Goal: Information Seeking & Learning: Find specific fact

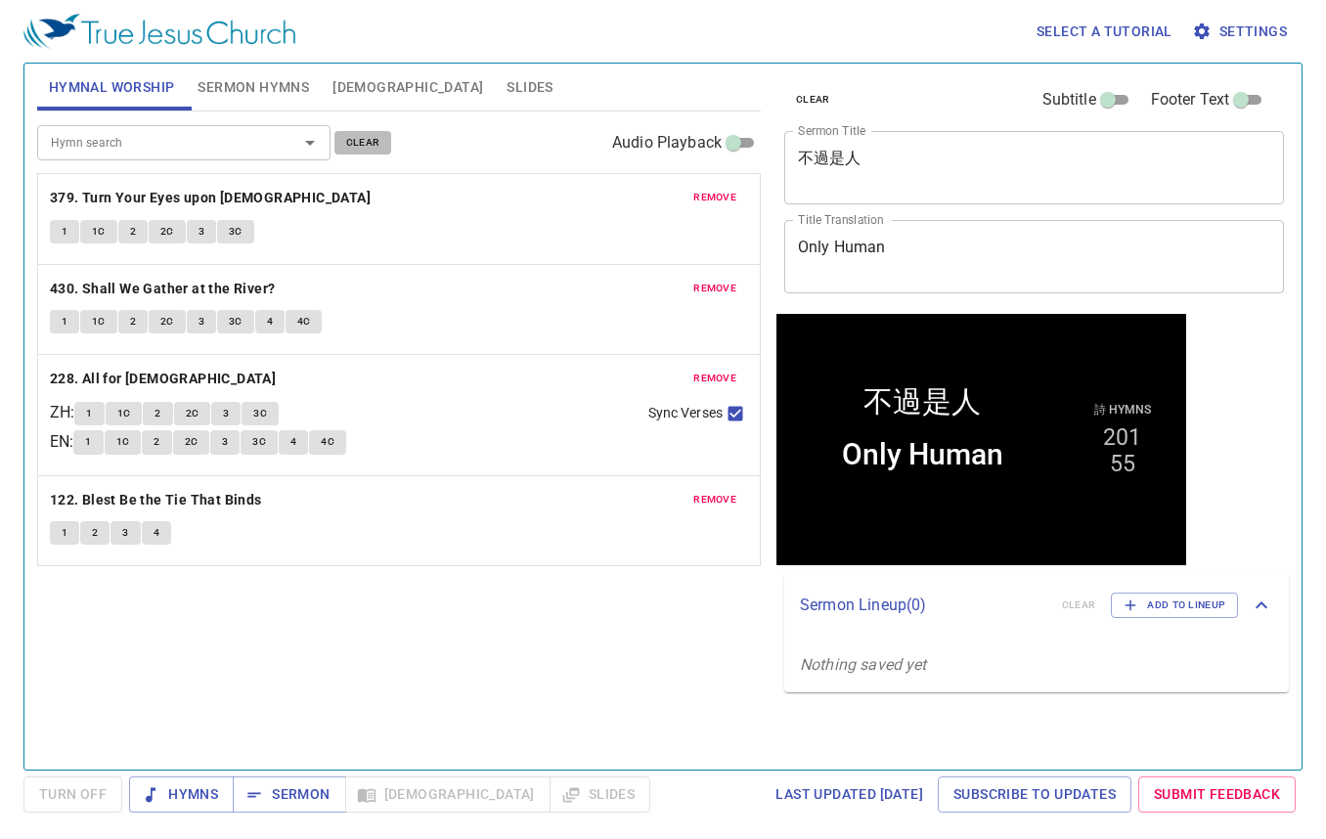
click at [359, 139] on span "clear" at bounding box center [363, 143] width 34 height 18
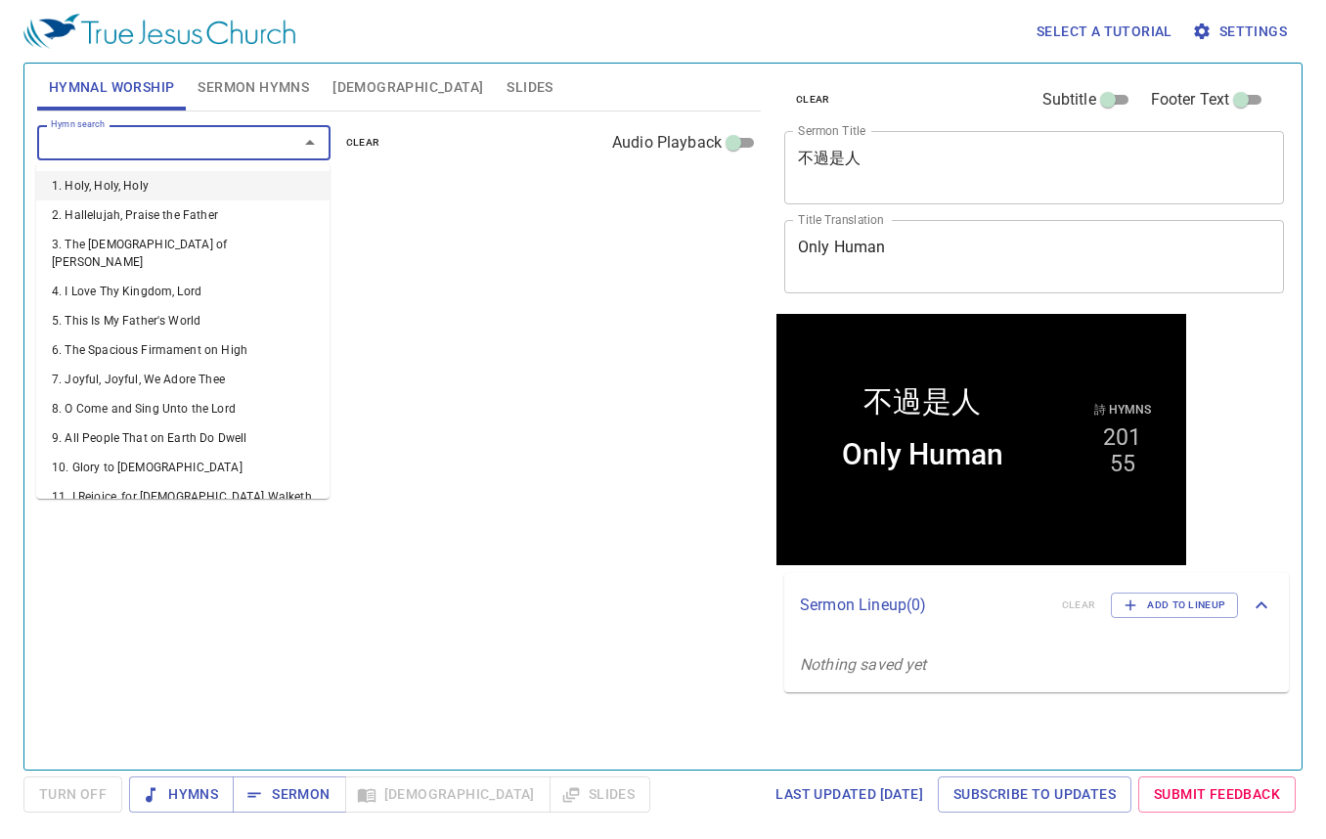
click at [222, 142] on input "Hymn search" at bounding box center [155, 142] width 224 height 22
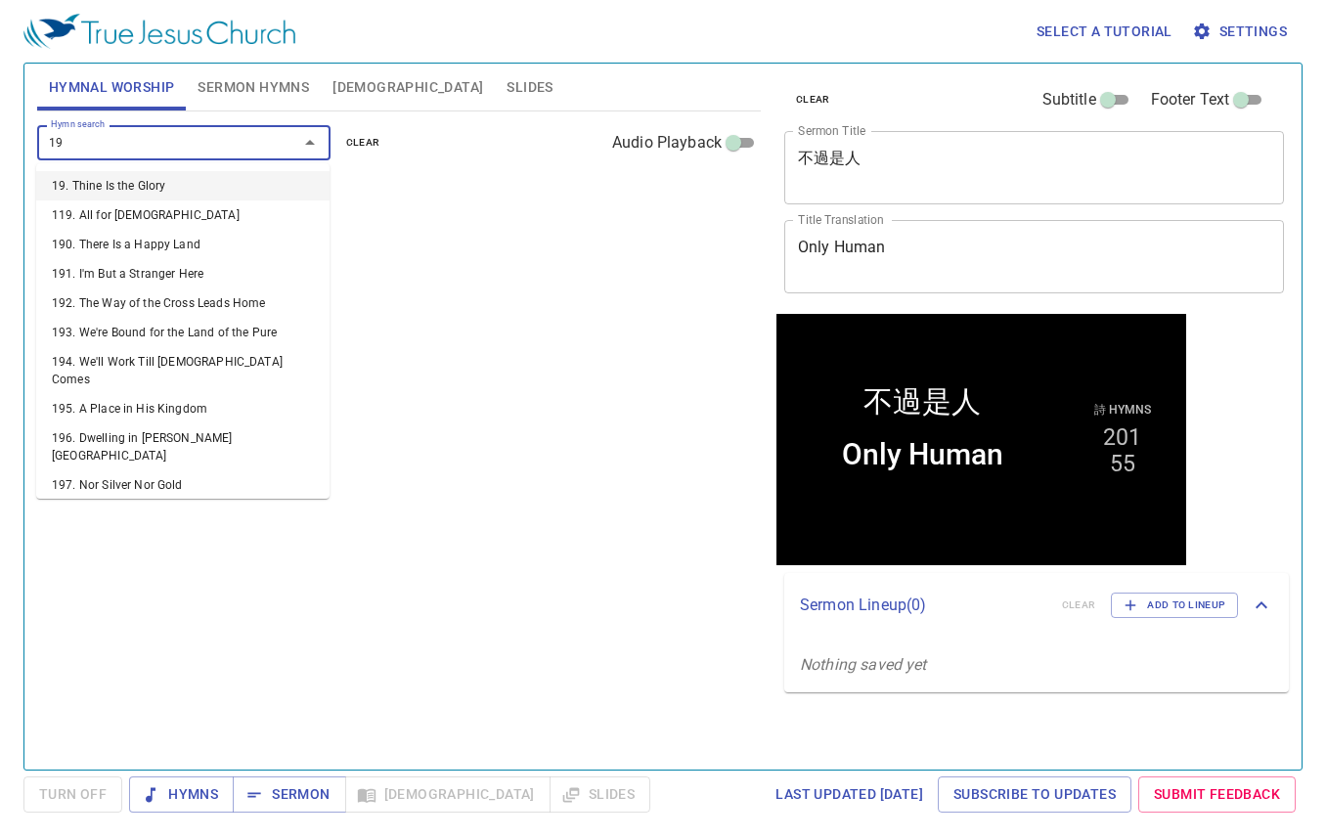
type input "196"
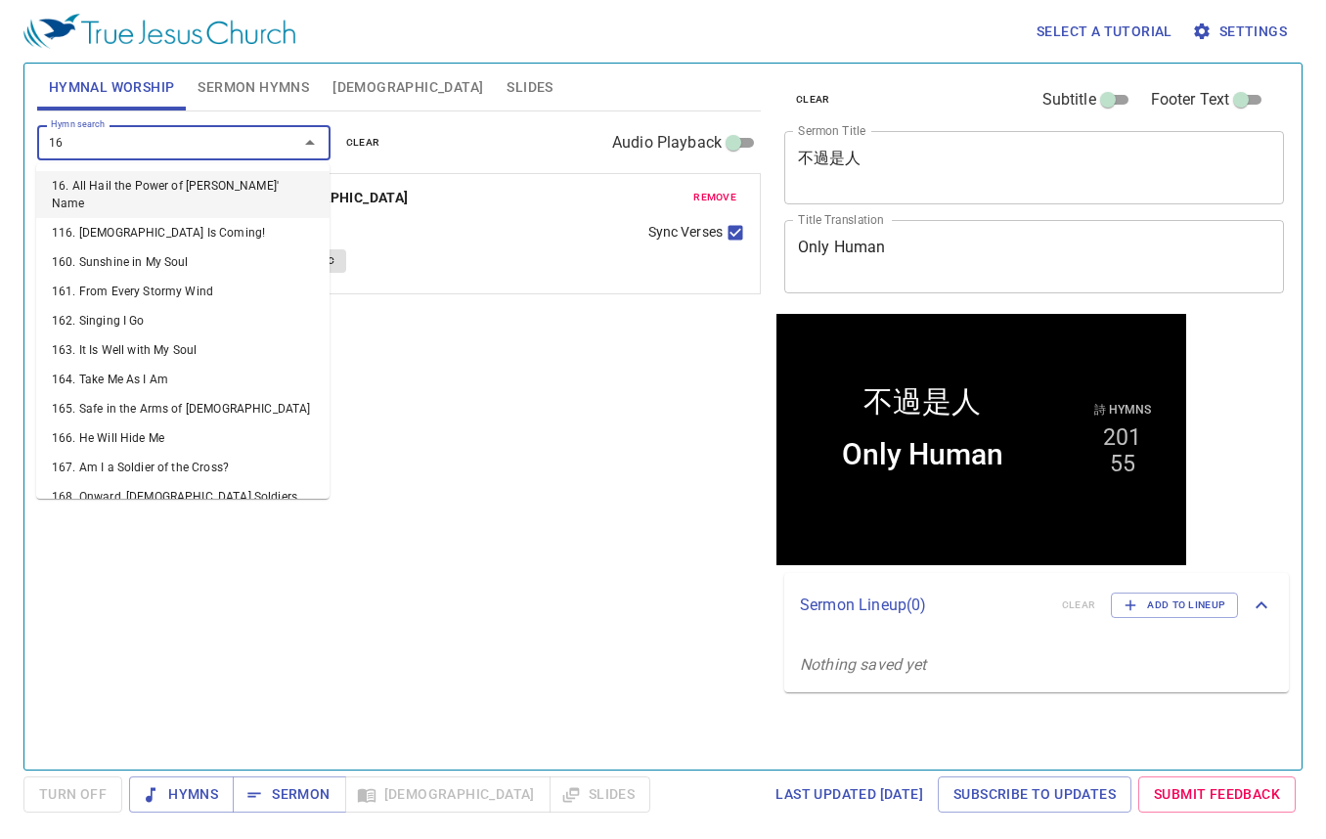
type input "168"
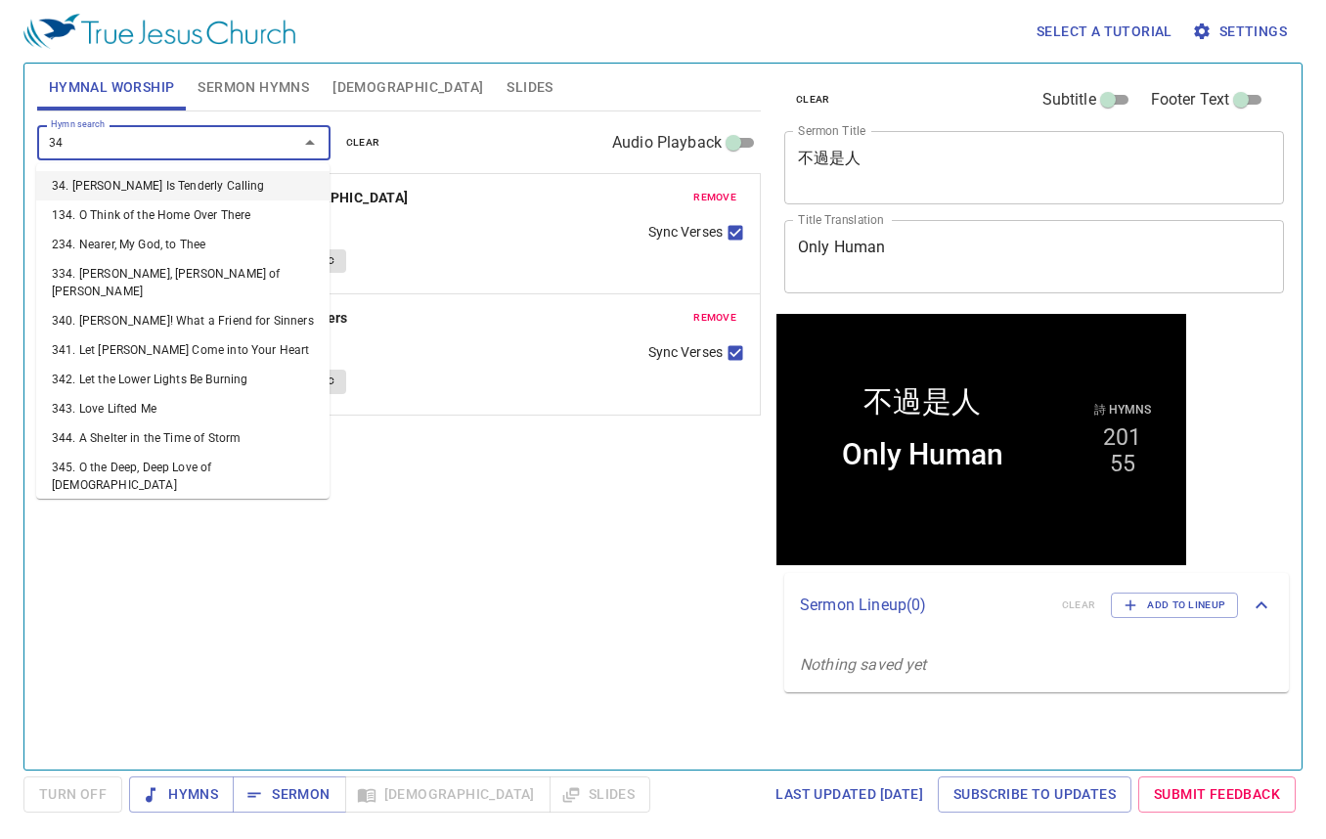
type input "344"
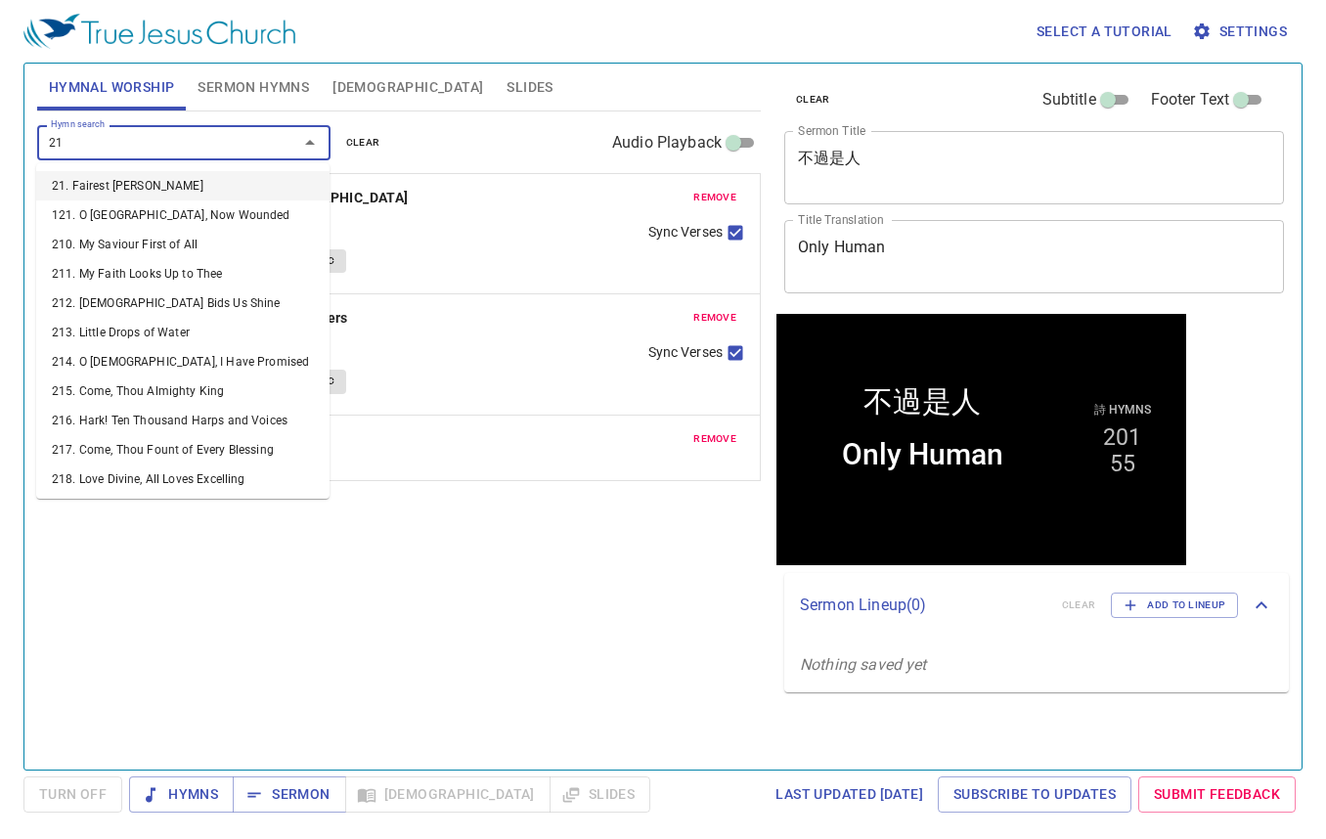
type input "212"
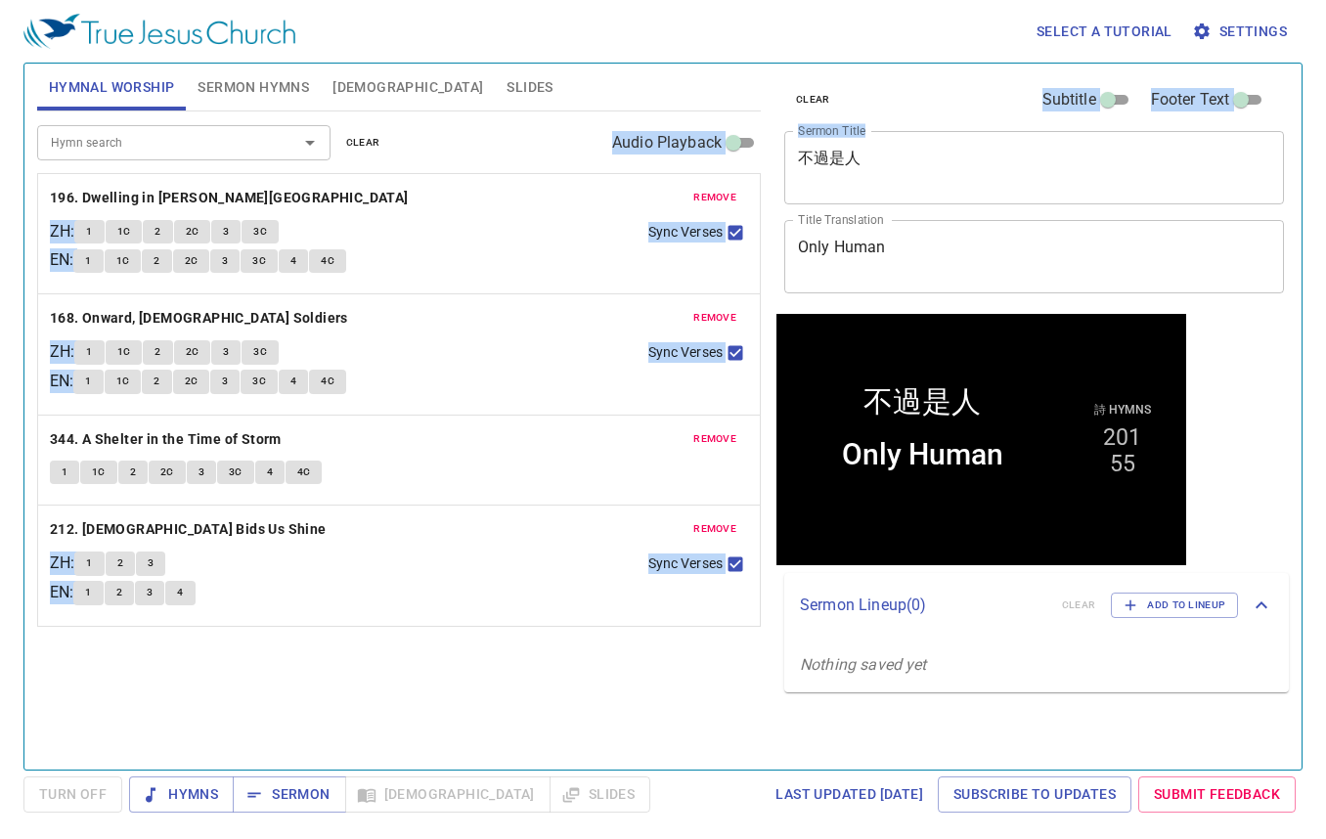
drag, startPoint x: 948, startPoint y: 177, endPoint x: 731, endPoint y: 150, distance: 218.7
click at [731, 150] on div "Hymnal Worship Sermon Hymns Bible Slides Hymn search Hymn search clear Audio Pl…" at bounding box center [662, 409] width 1267 height 706
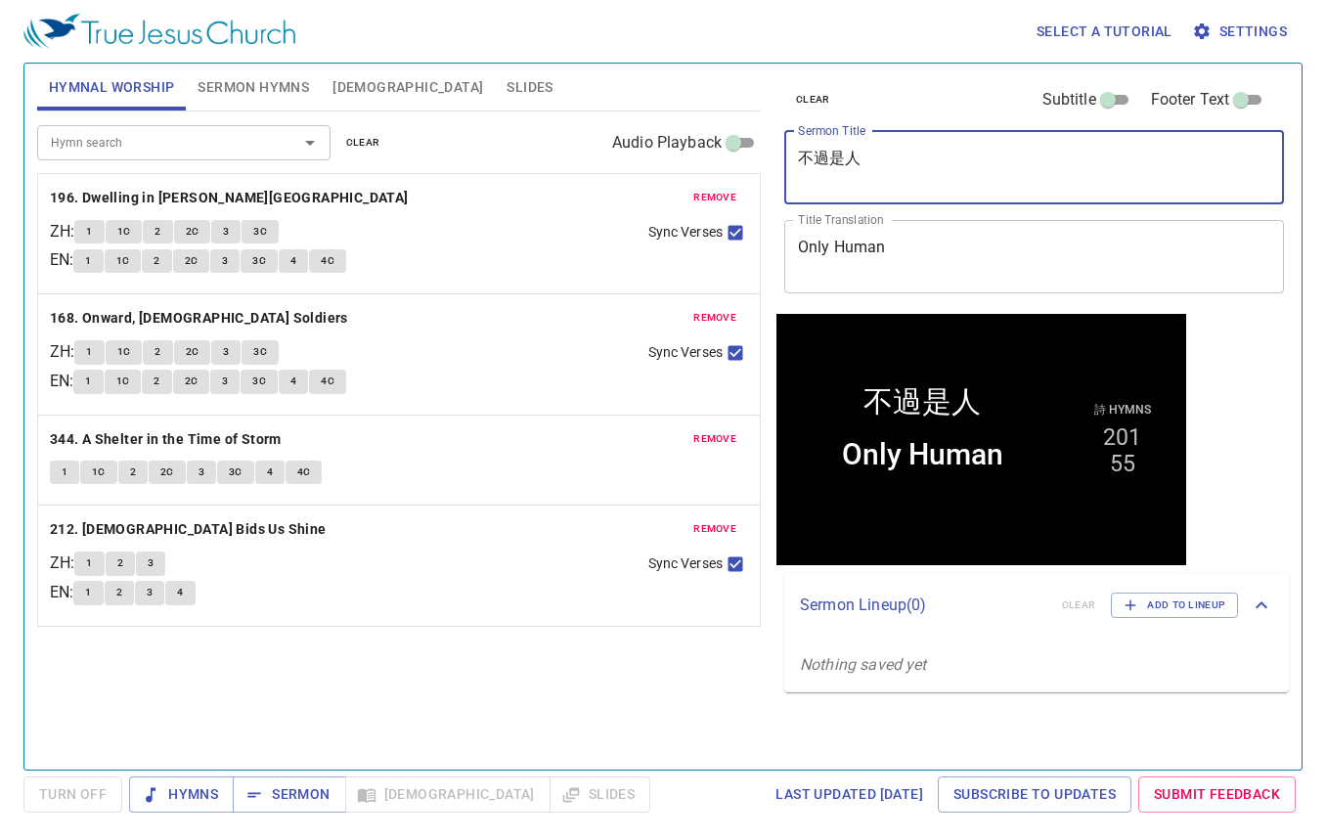
click at [894, 150] on textarea "不過是人" at bounding box center [1034, 167] width 472 height 37
drag, startPoint x: 895, startPoint y: 156, endPoint x: 778, endPoint y: 161, distance: 116.4
click at [778, 161] on div "clear Subtitle Footer Text Sermon Title 不過是人 x Sermon Title Title Translation O…" at bounding box center [1032, 189] width 512 height 250
type textarea "揚起真理的旌旗"
click at [287, 77] on span "Sermon Hymns" at bounding box center [252, 87] width 111 height 24
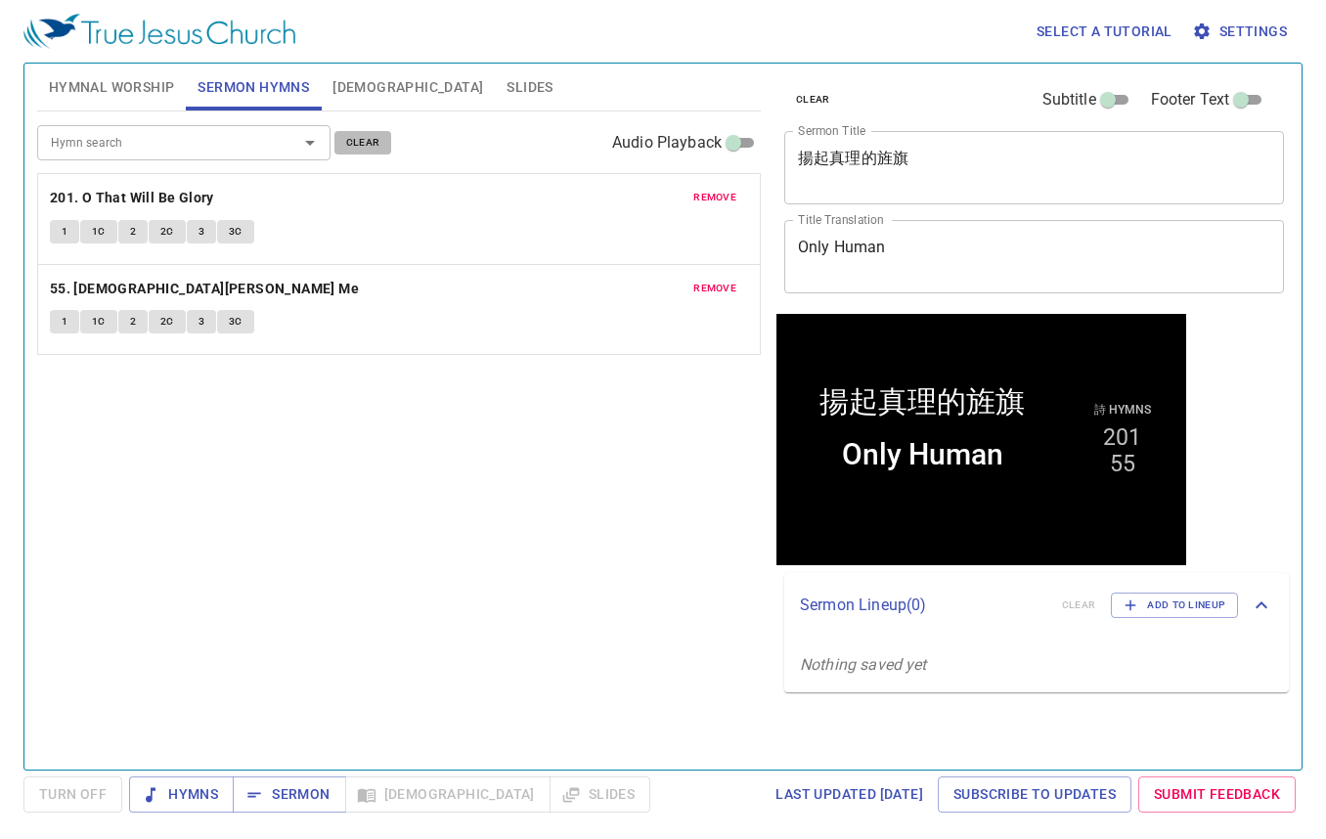
click at [362, 135] on span "clear" at bounding box center [363, 143] width 34 height 18
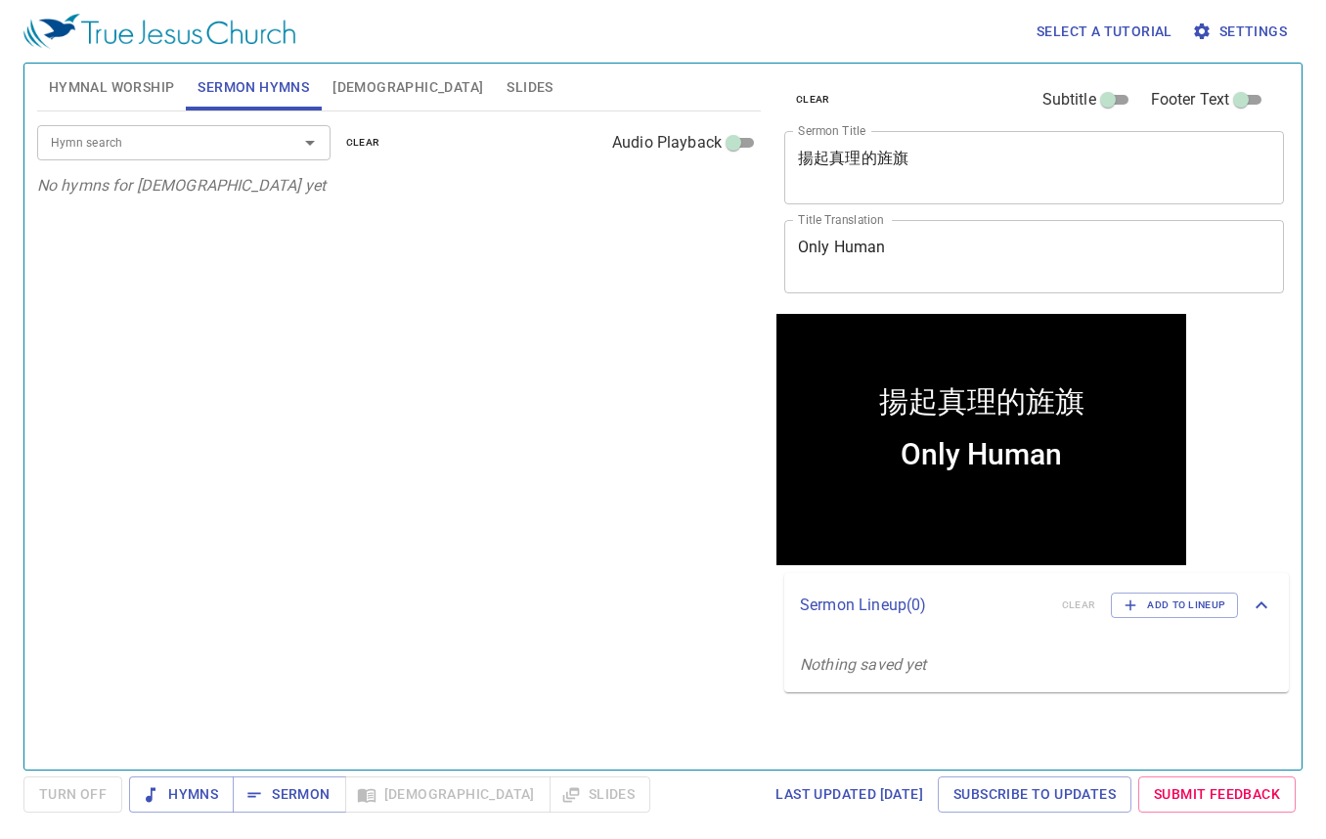
click at [271, 152] on div at bounding box center [296, 142] width 51 height 27
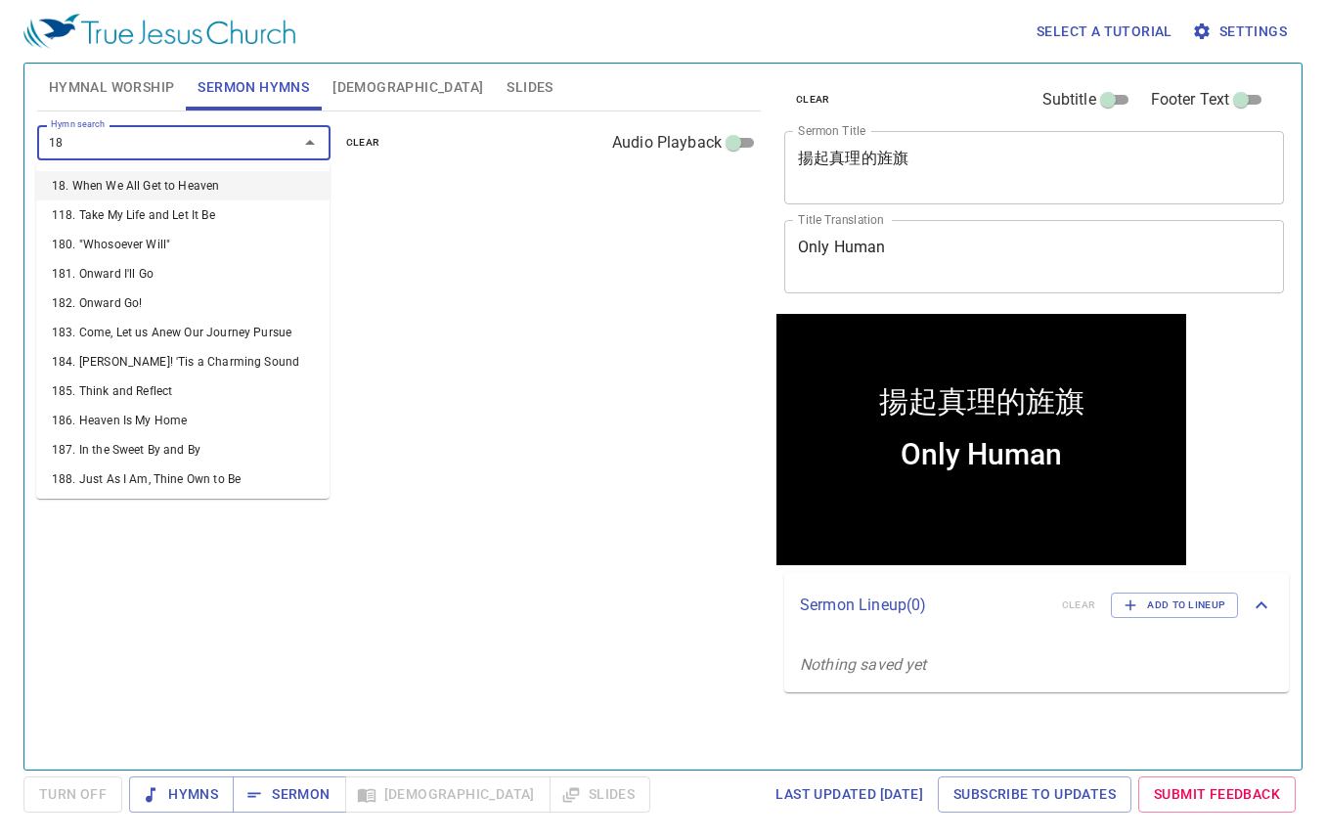
type input "182"
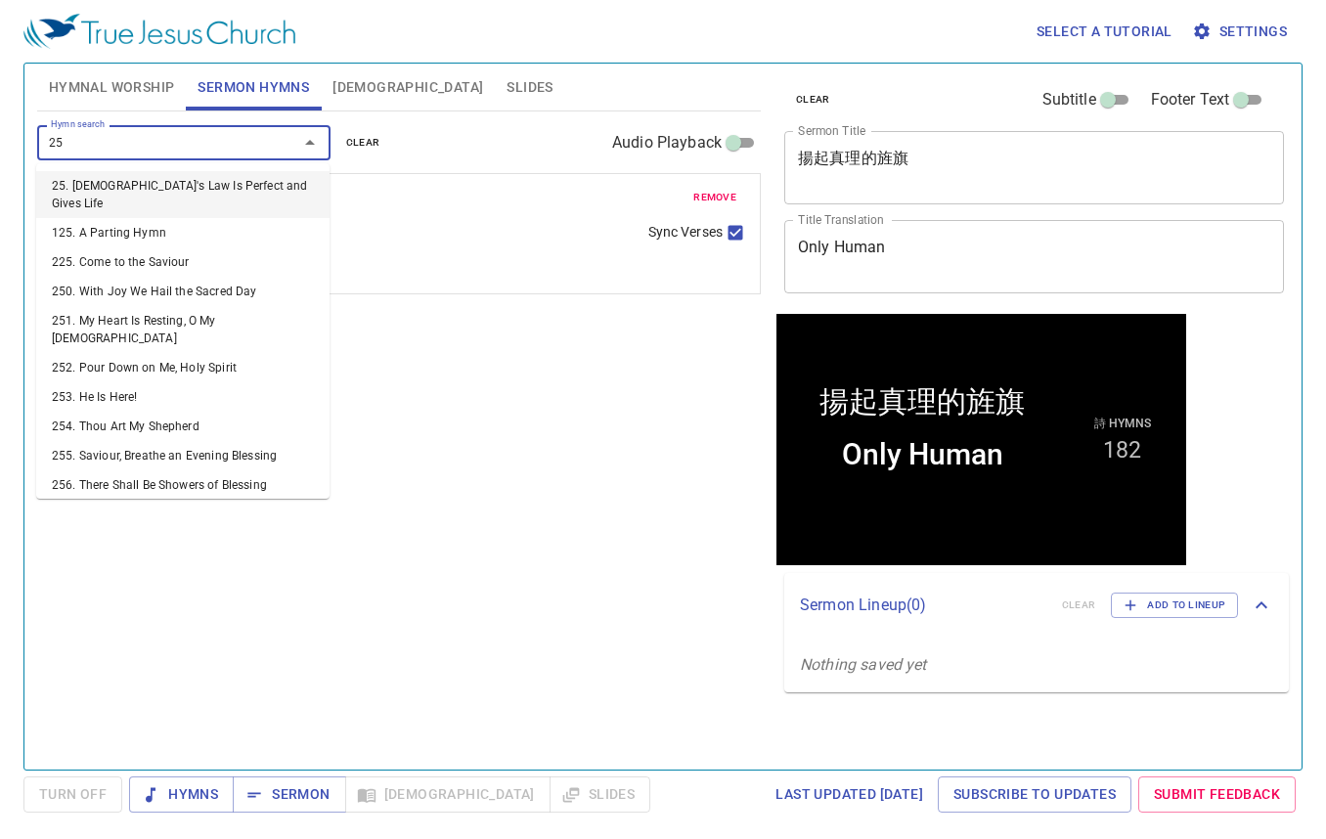
type input "253"
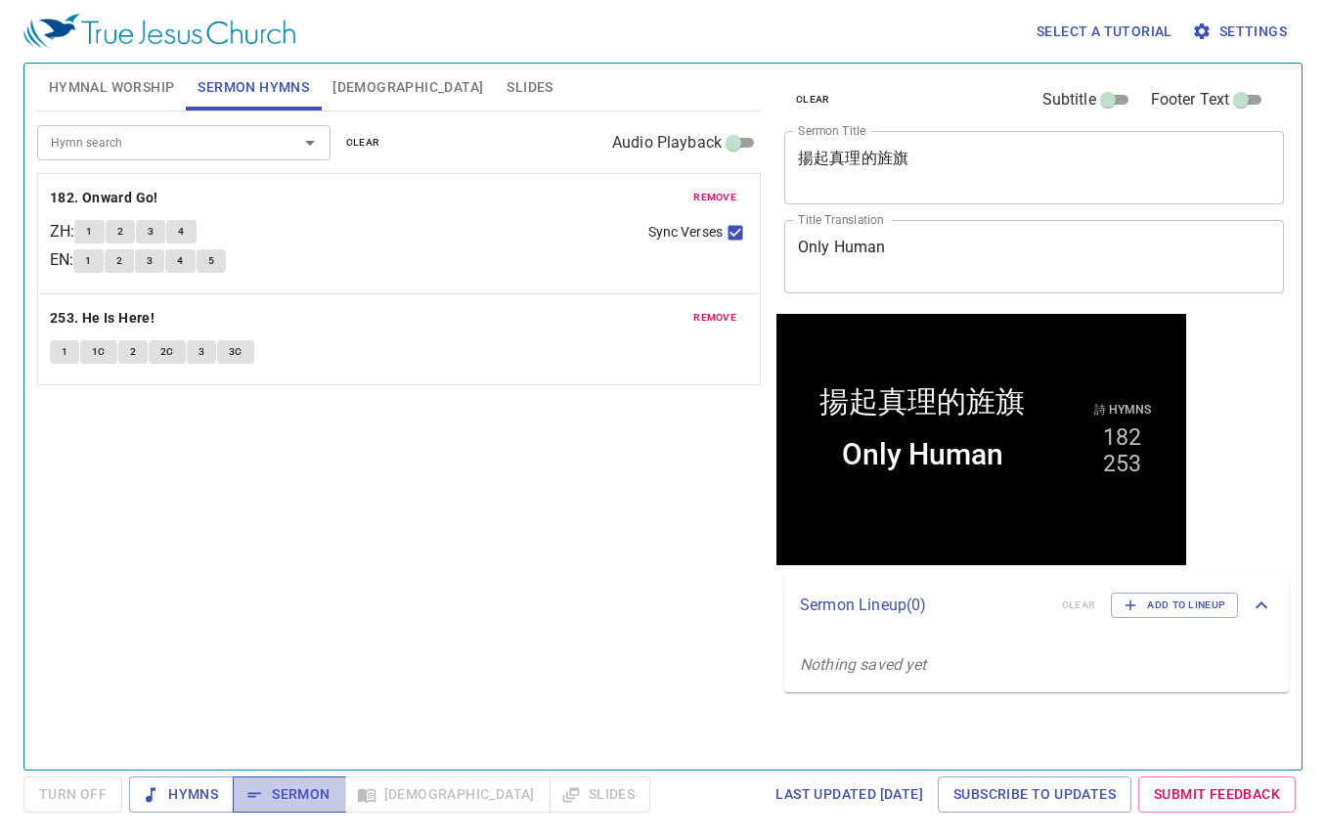
click at [284, 788] on span "Sermon" at bounding box center [288, 794] width 81 height 24
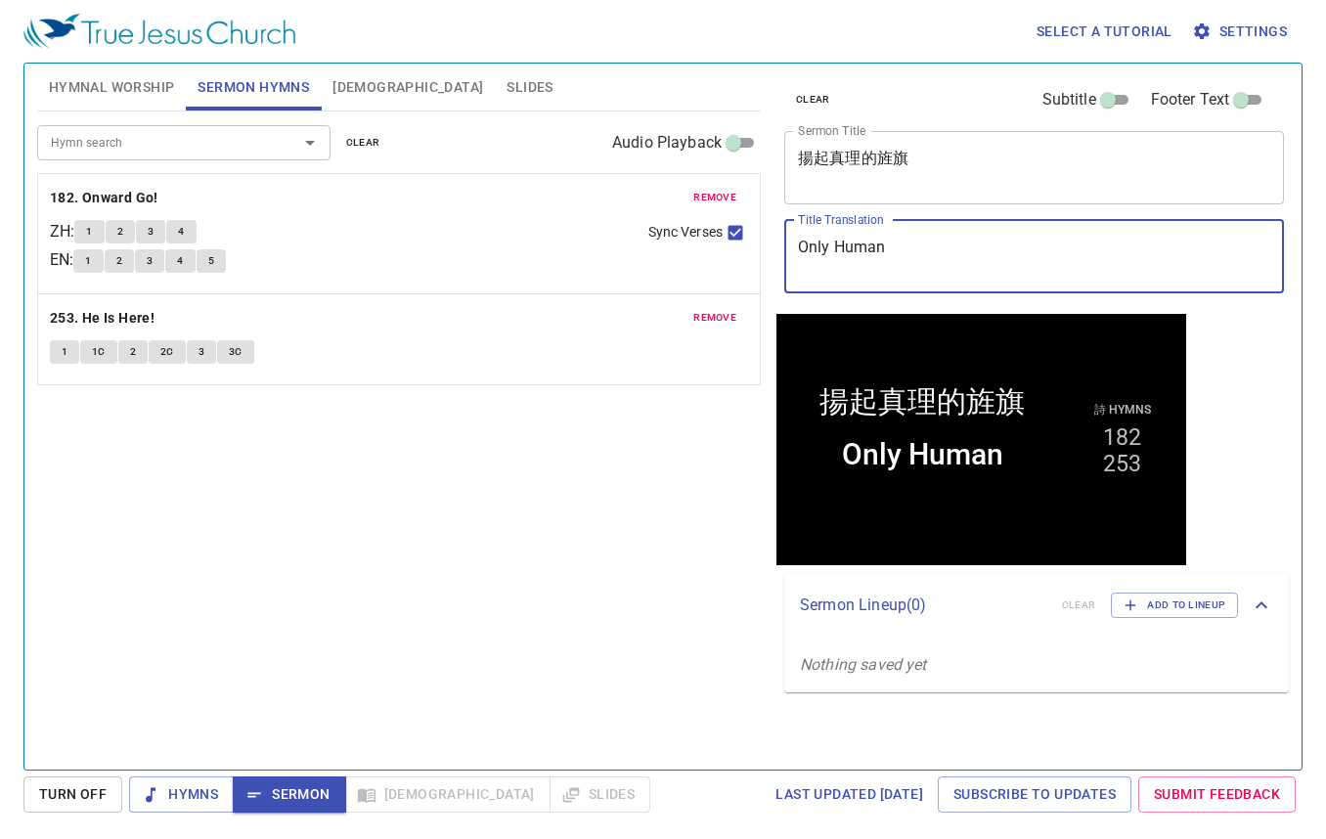
drag, startPoint x: 931, startPoint y: 261, endPoint x: 740, endPoint y: 248, distance: 191.1
click at [740, 248] on div "Hymnal Worship Sermon Hymns Bible Slides Hymn search Hymn search clear Audio Pl…" at bounding box center [662, 409] width 1267 height 706
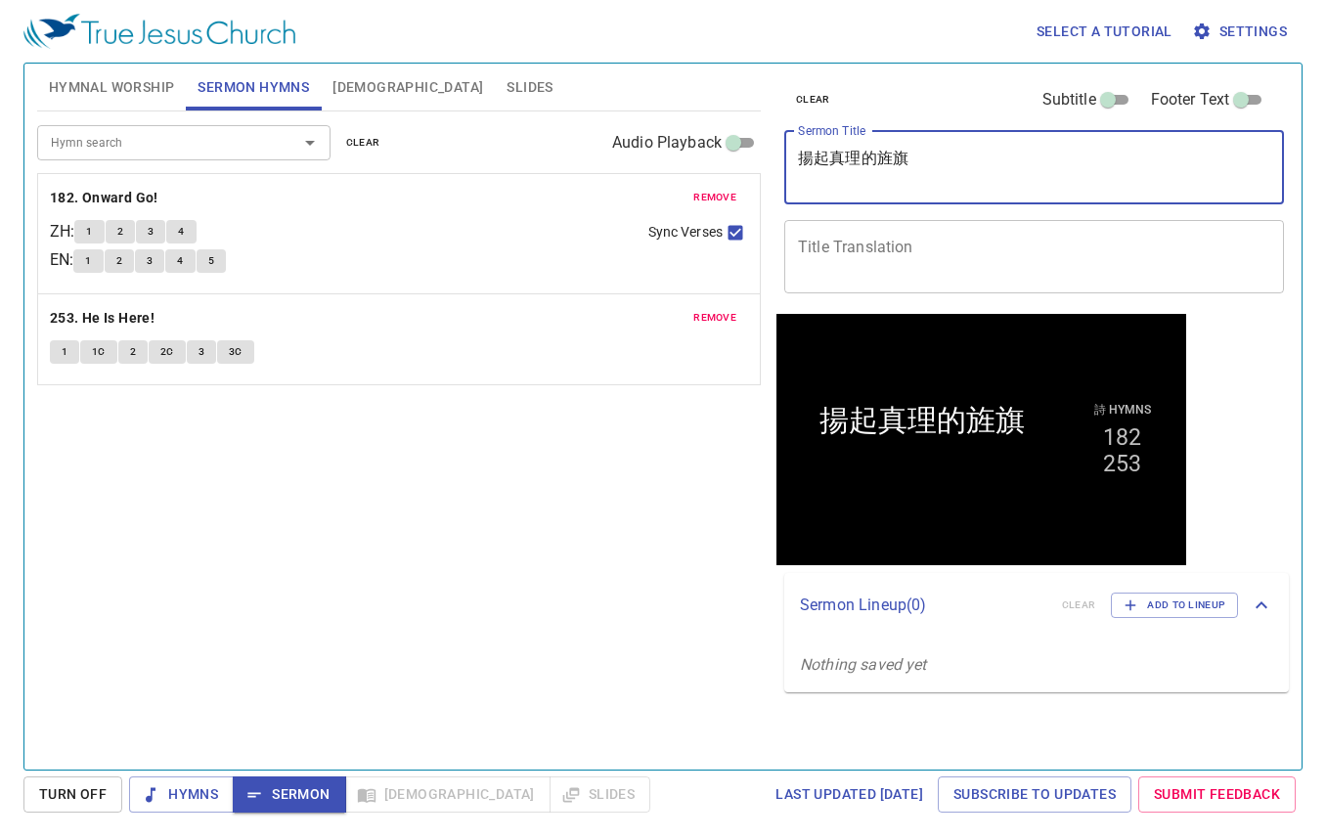
drag, startPoint x: 937, startPoint y: 167, endPoint x: 706, endPoint y: 152, distance: 231.2
click at [706, 152] on div "Hymnal Worship Sermon Hymns Bible Slides Hymn search Hymn search clear Audio Pl…" at bounding box center [662, 409] width 1267 height 706
click at [108, 91] on span "Hymnal Worship" at bounding box center [112, 87] width 126 height 24
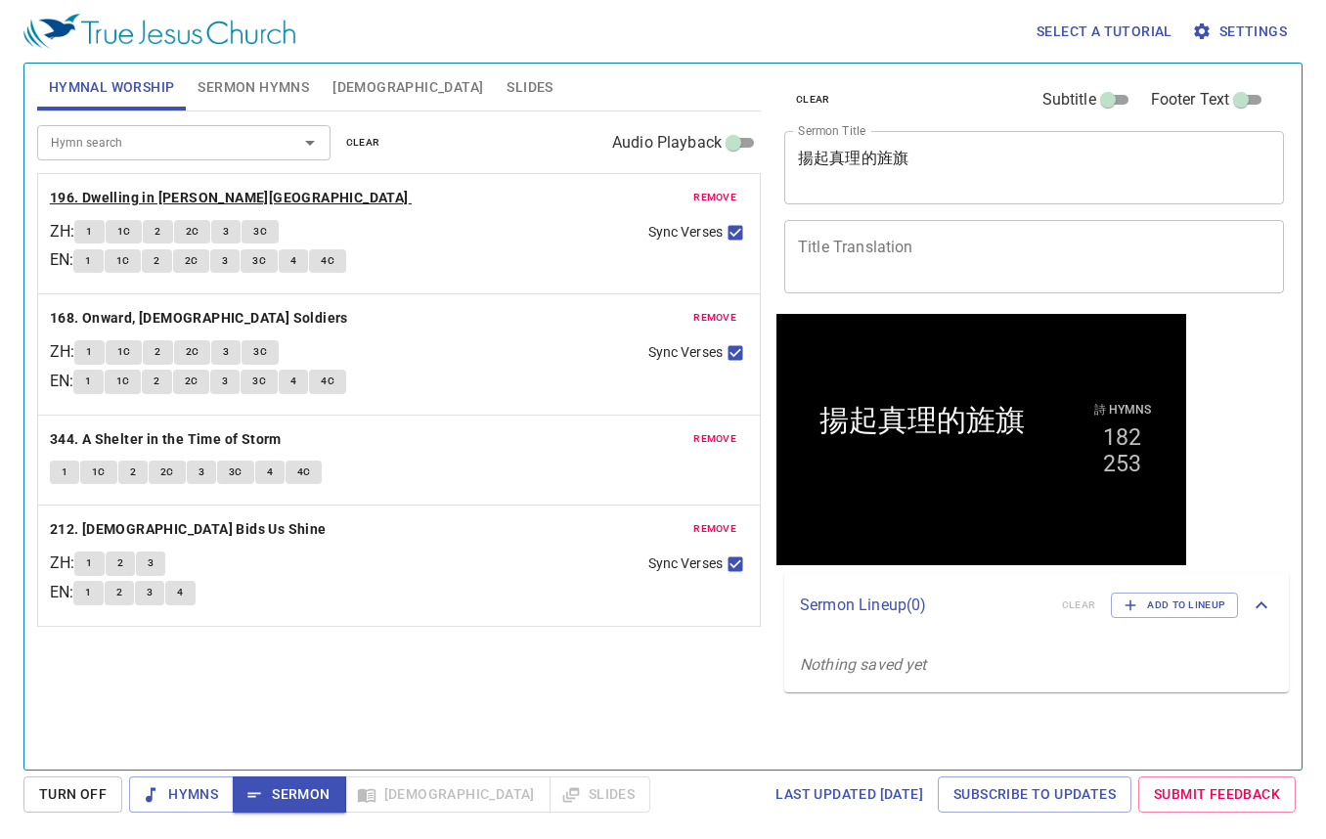
click at [151, 189] on b "196. Dwelling in [PERSON_NAME][GEOGRAPHIC_DATA]" at bounding box center [229, 198] width 359 height 24
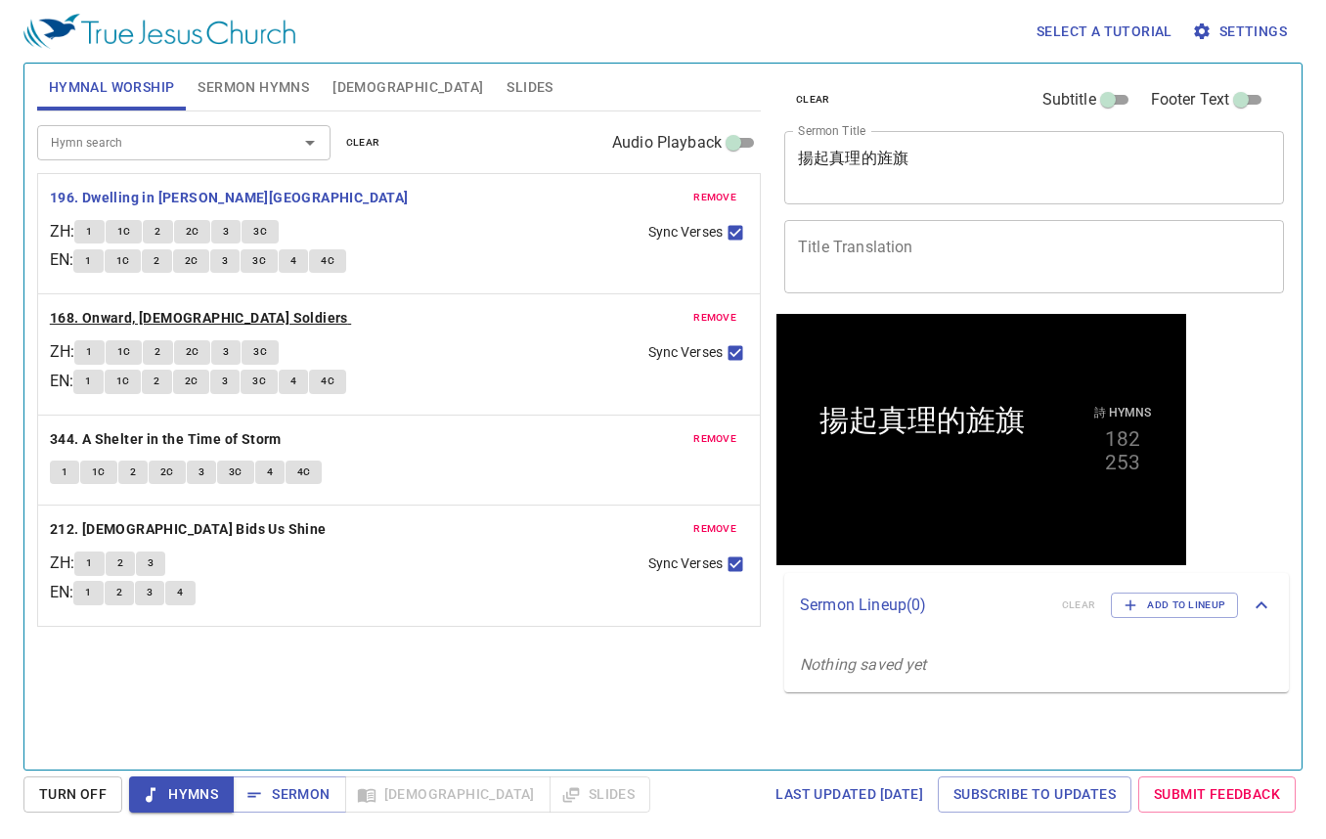
click at [183, 311] on b "168. Onward, [DEMOGRAPHIC_DATA] Soldiers" at bounding box center [199, 318] width 298 height 24
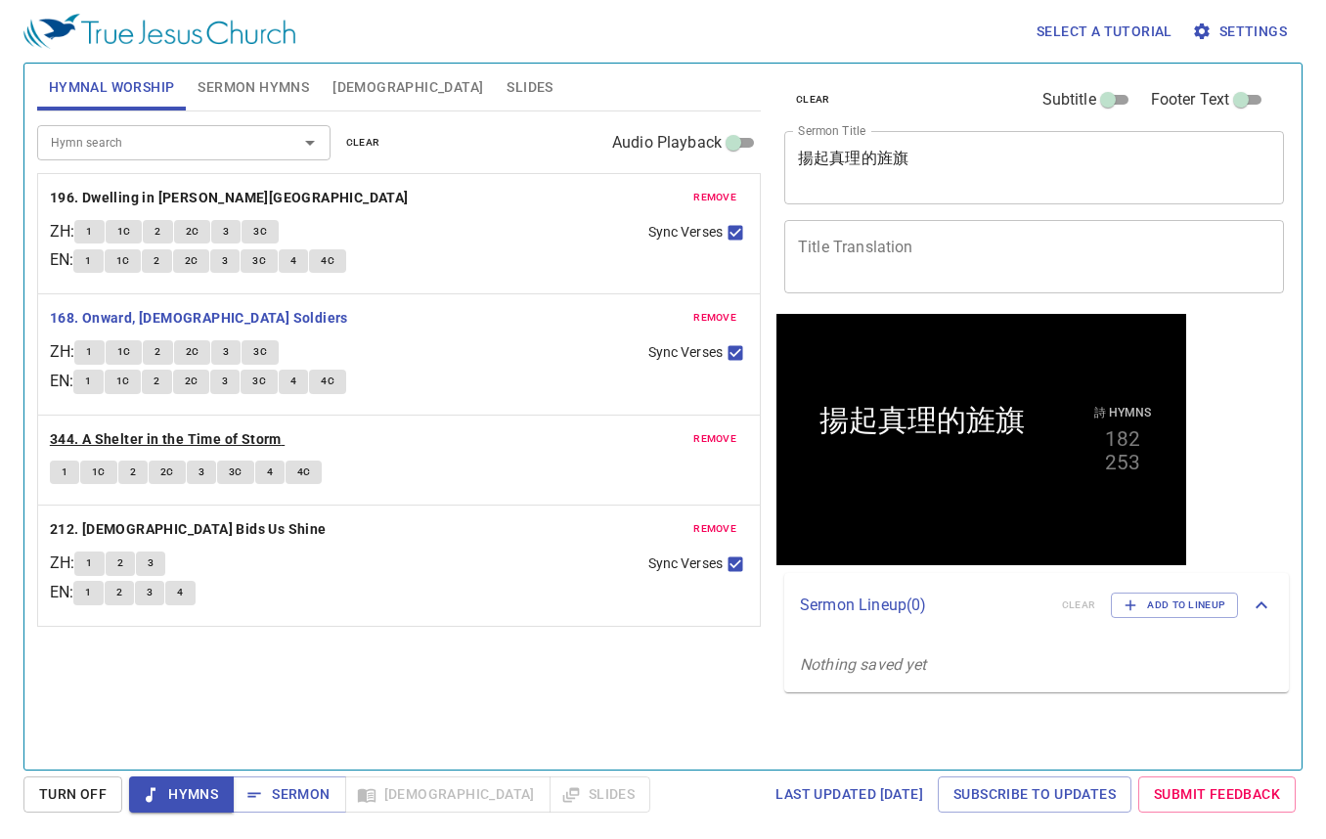
click at [173, 441] on b "344. A Shelter in the Time of Storm" at bounding box center [166, 439] width 232 height 24
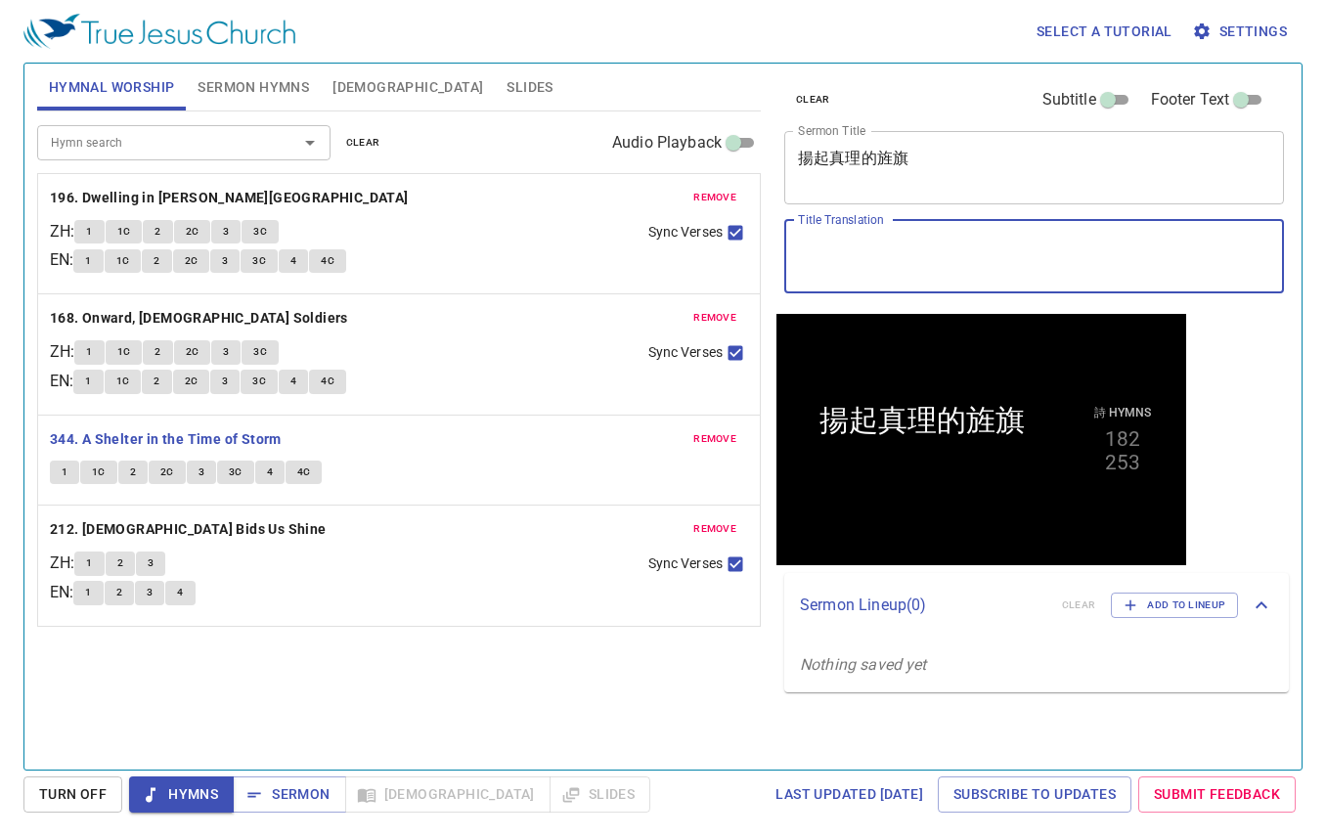
click at [892, 259] on textarea "Title Translation" at bounding box center [1034, 256] width 472 height 37
paste textarea "Raise the Banner of Truth"
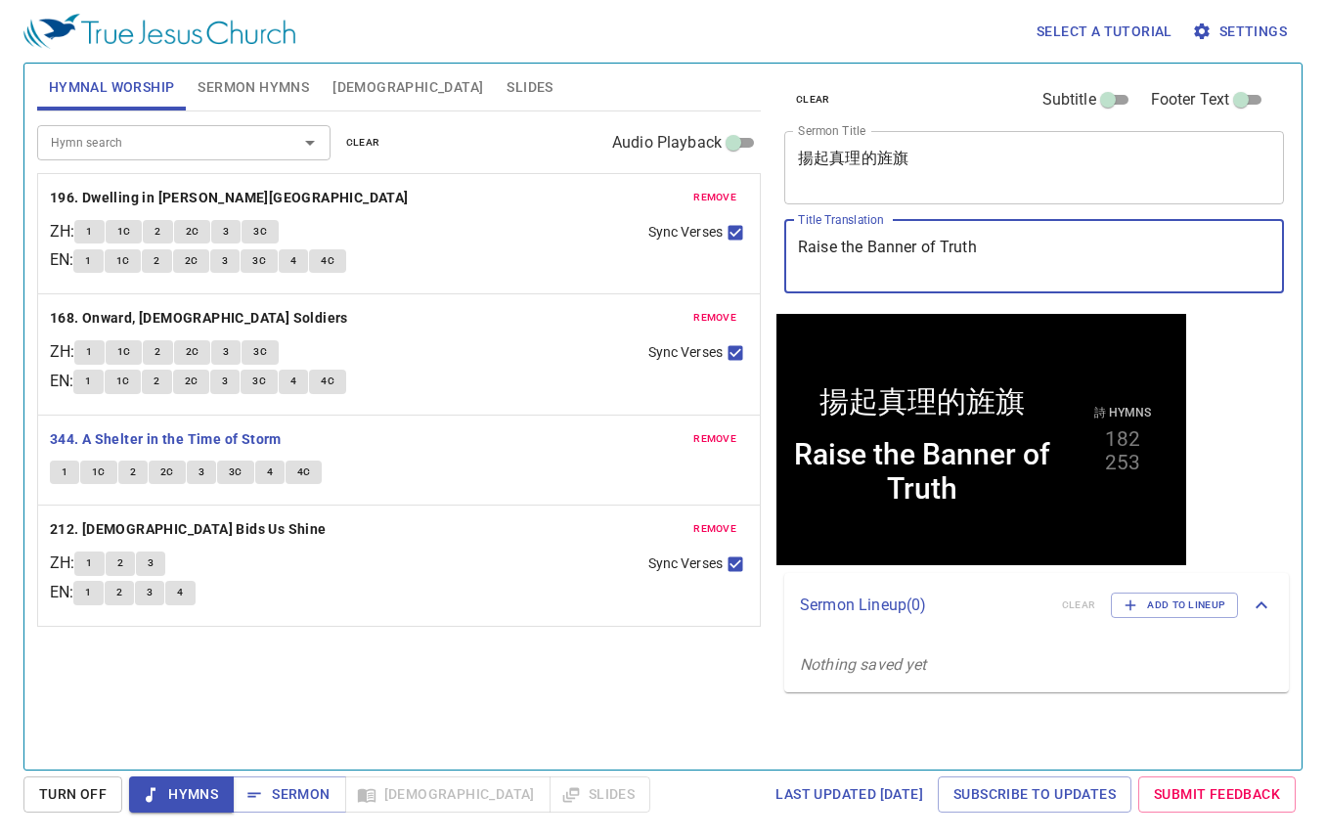
type textarea "Raise the Banner of Truth"
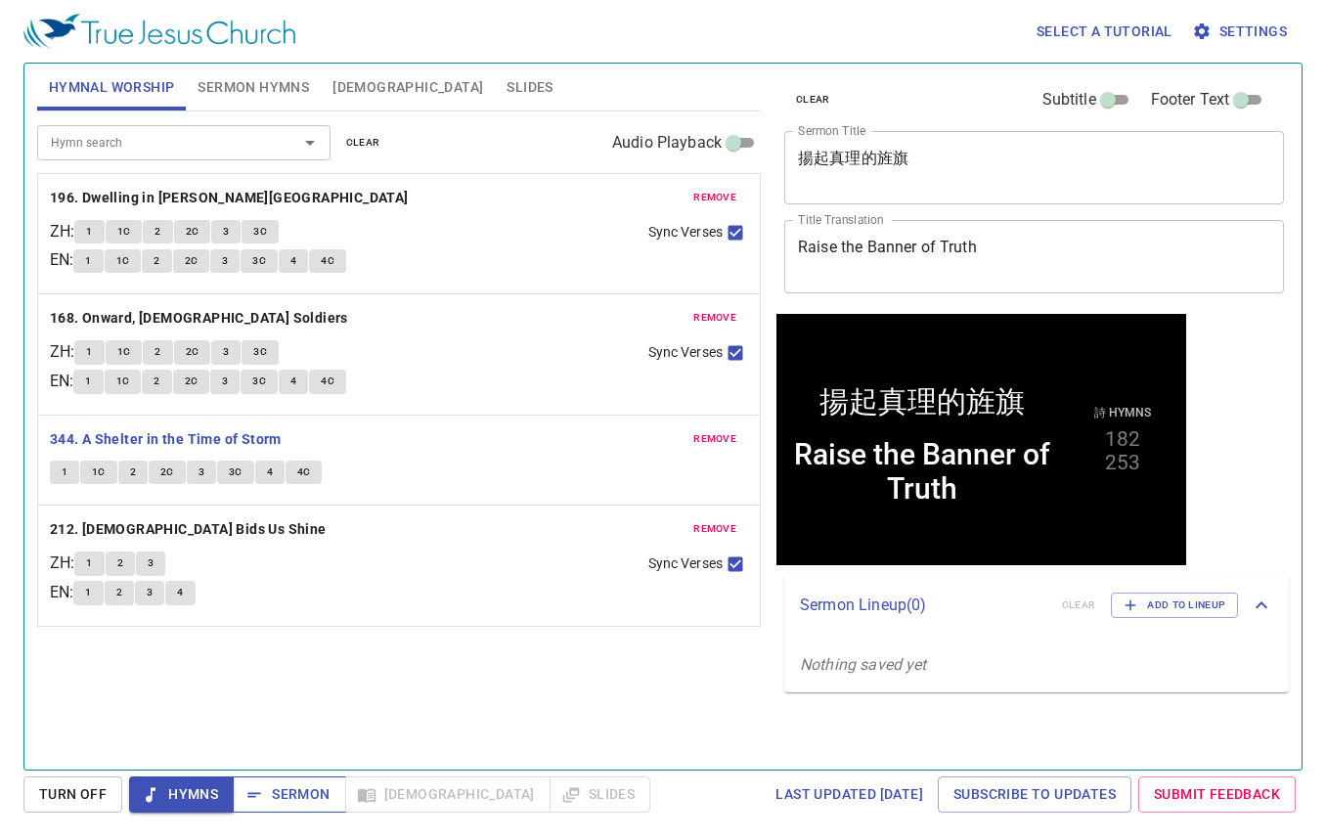
click at [287, 797] on span "Sermon" at bounding box center [288, 794] width 81 height 24
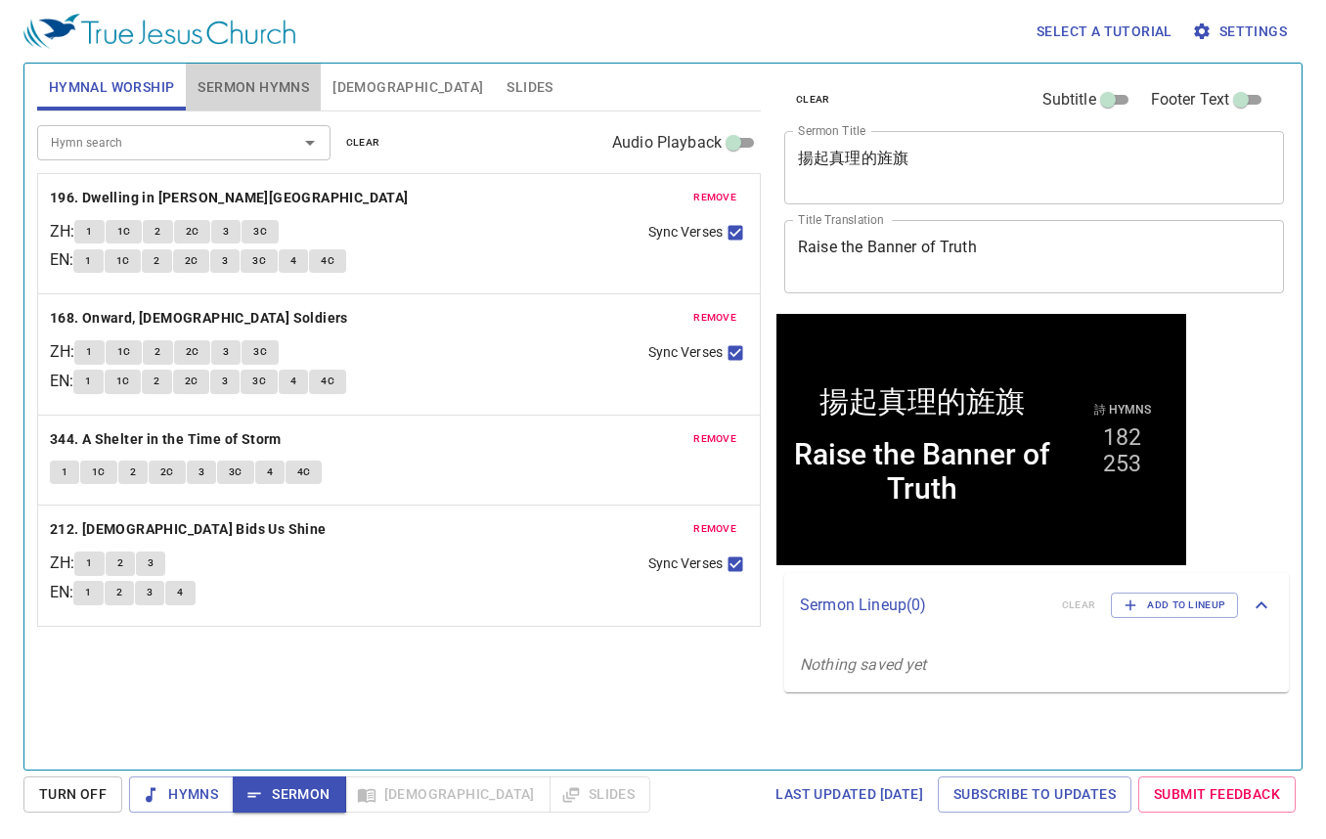
click at [230, 78] on span "Sermon Hymns" at bounding box center [252, 87] width 111 height 24
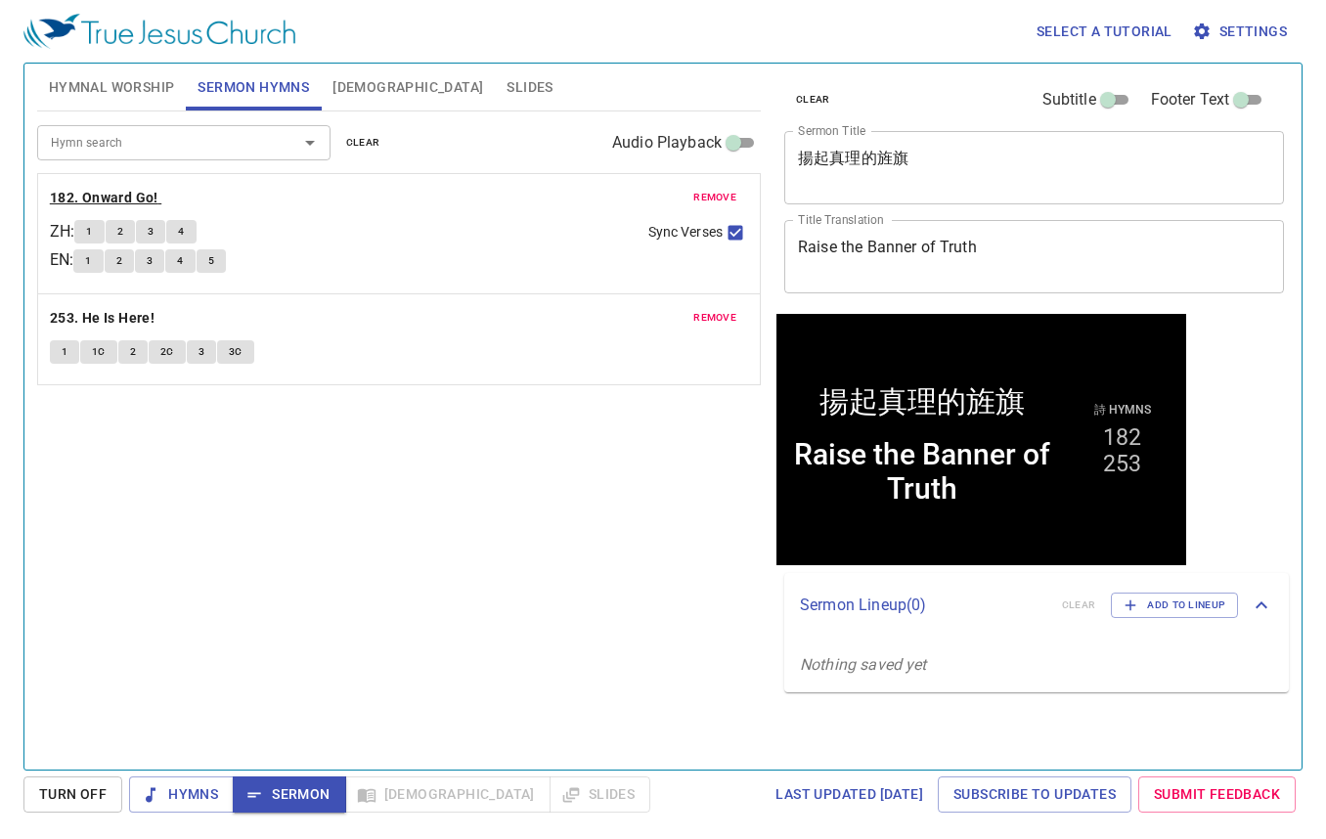
click at [113, 202] on b "182. Onward Go!" at bounding box center [104, 198] width 109 height 24
click at [307, 803] on span "Sermon" at bounding box center [288, 794] width 81 height 24
drag, startPoint x: 446, startPoint y: 78, endPoint x: 432, endPoint y: 89, distance: 17.4
click at [495, 77] on button "Slides" at bounding box center [529, 87] width 69 height 47
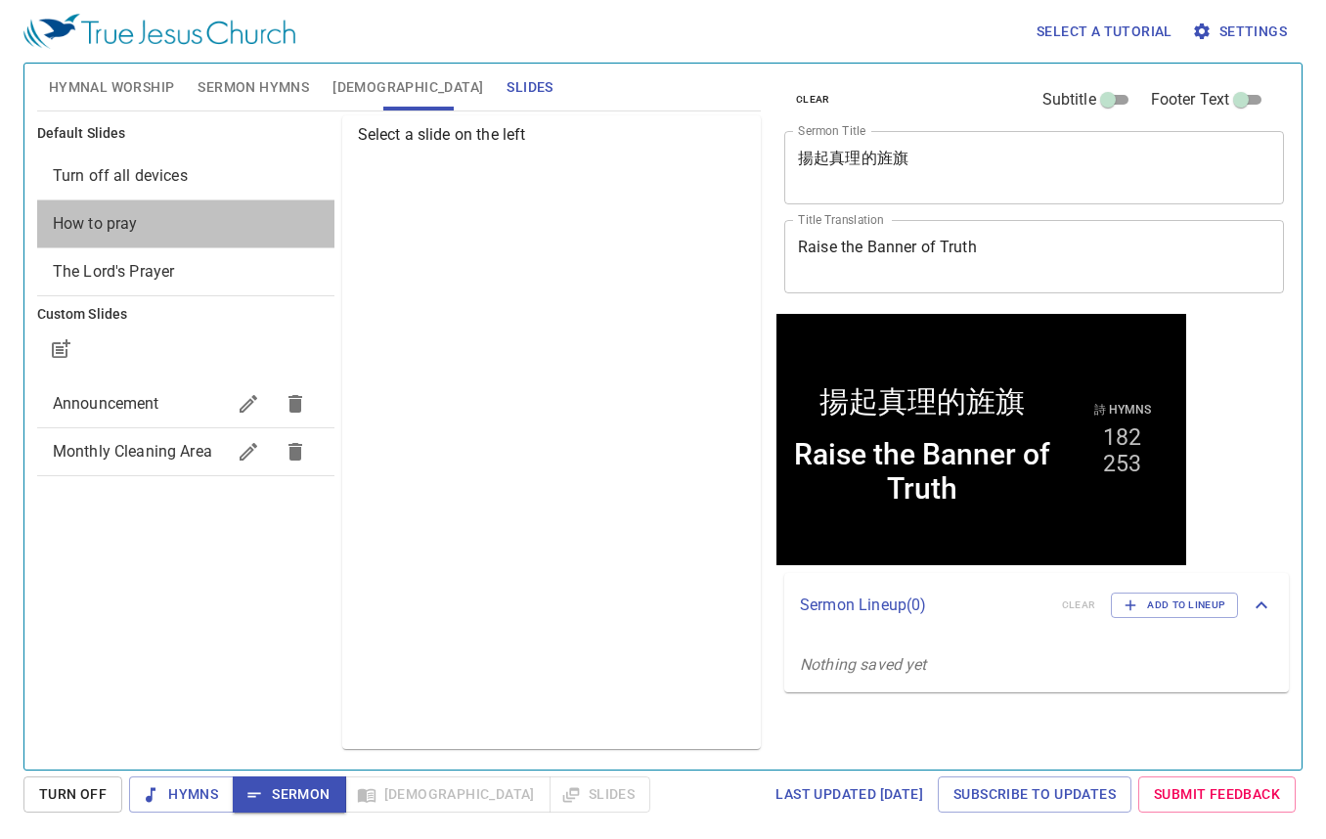
click at [230, 212] on span "How to pray" at bounding box center [186, 223] width 266 height 23
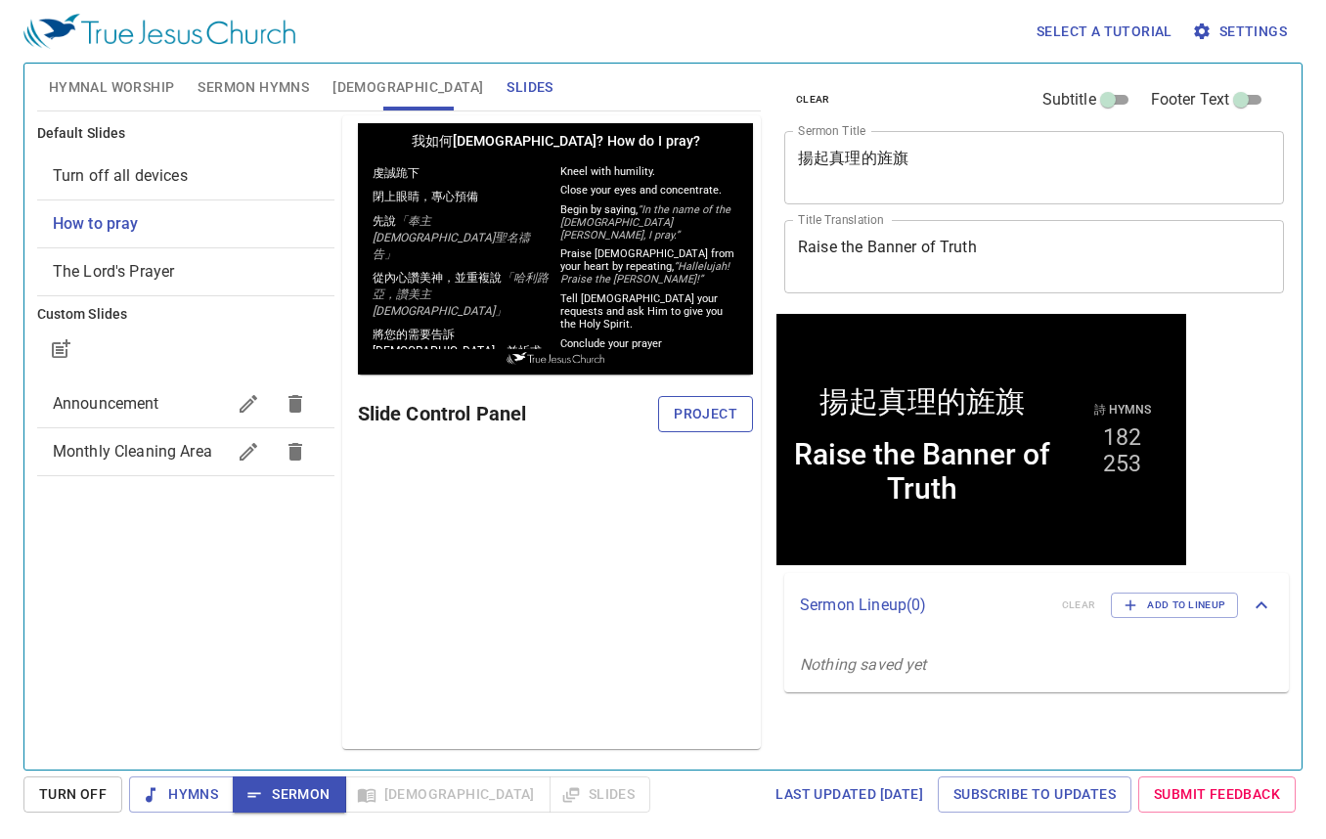
click at [714, 424] on span "Project" at bounding box center [706, 414] width 64 height 24
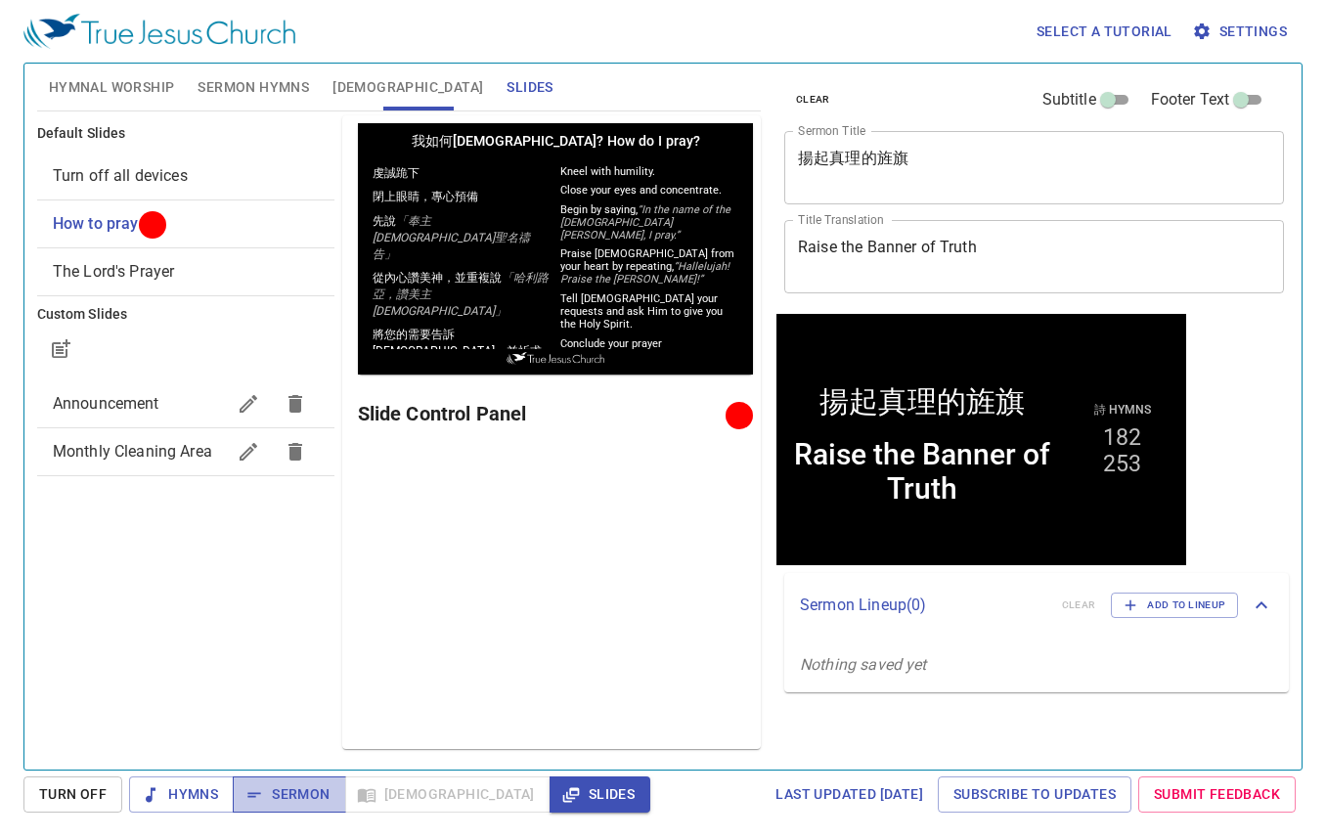
click at [276, 791] on span "Sermon" at bounding box center [288, 794] width 81 height 24
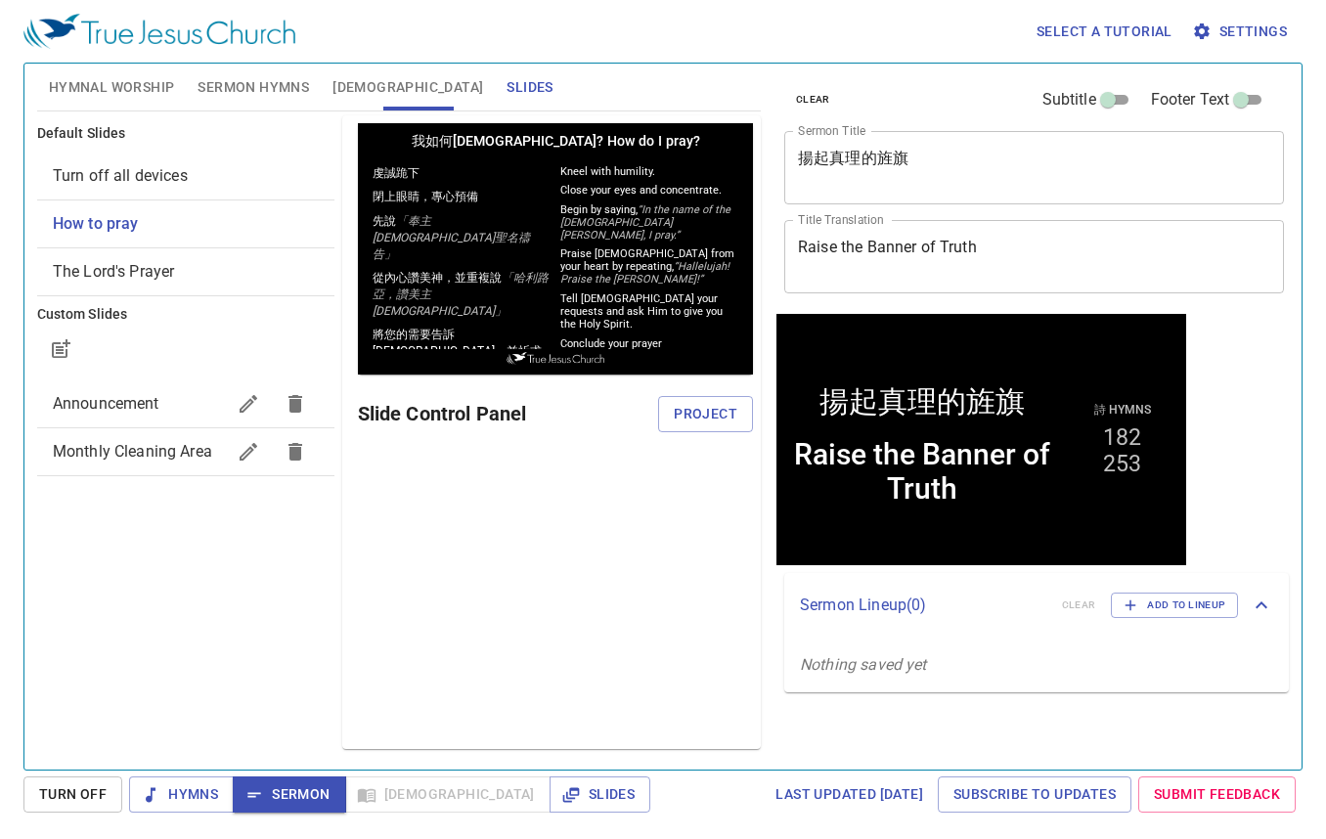
click at [344, 91] on span "[DEMOGRAPHIC_DATA]" at bounding box center [407, 87] width 151 height 24
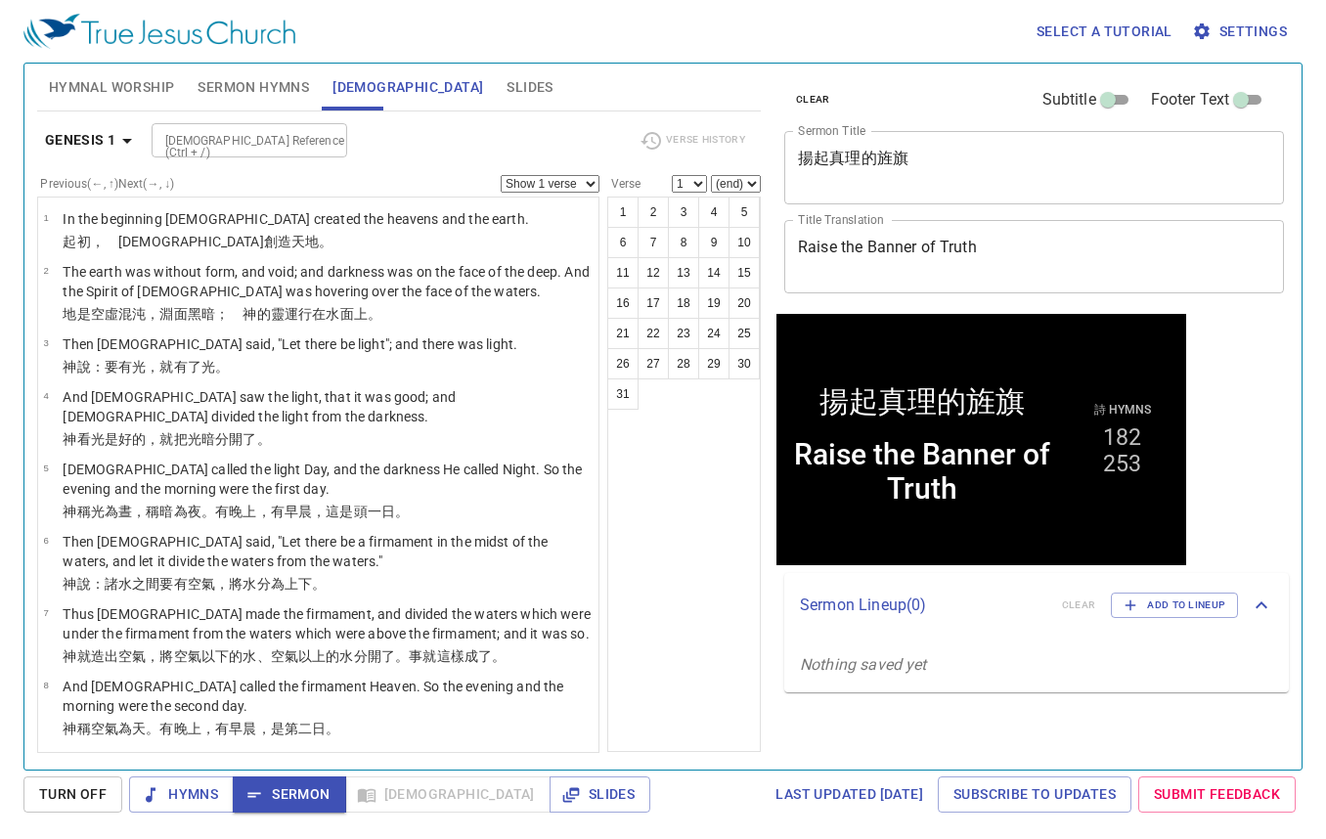
click at [256, 140] on input "[DEMOGRAPHIC_DATA] Reference (Ctrl + /)" at bounding box center [233, 140] width 152 height 22
type input "ps 60"
click at [426, 131] on div "Bible Reference (Ctrl + /) ps 60 Bible Reference (Ctrl + /)" at bounding box center [388, 140] width 472 height 34
click at [210, 144] on input "ps 60" at bounding box center [233, 140] width 152 height 22
type input "ps 60"
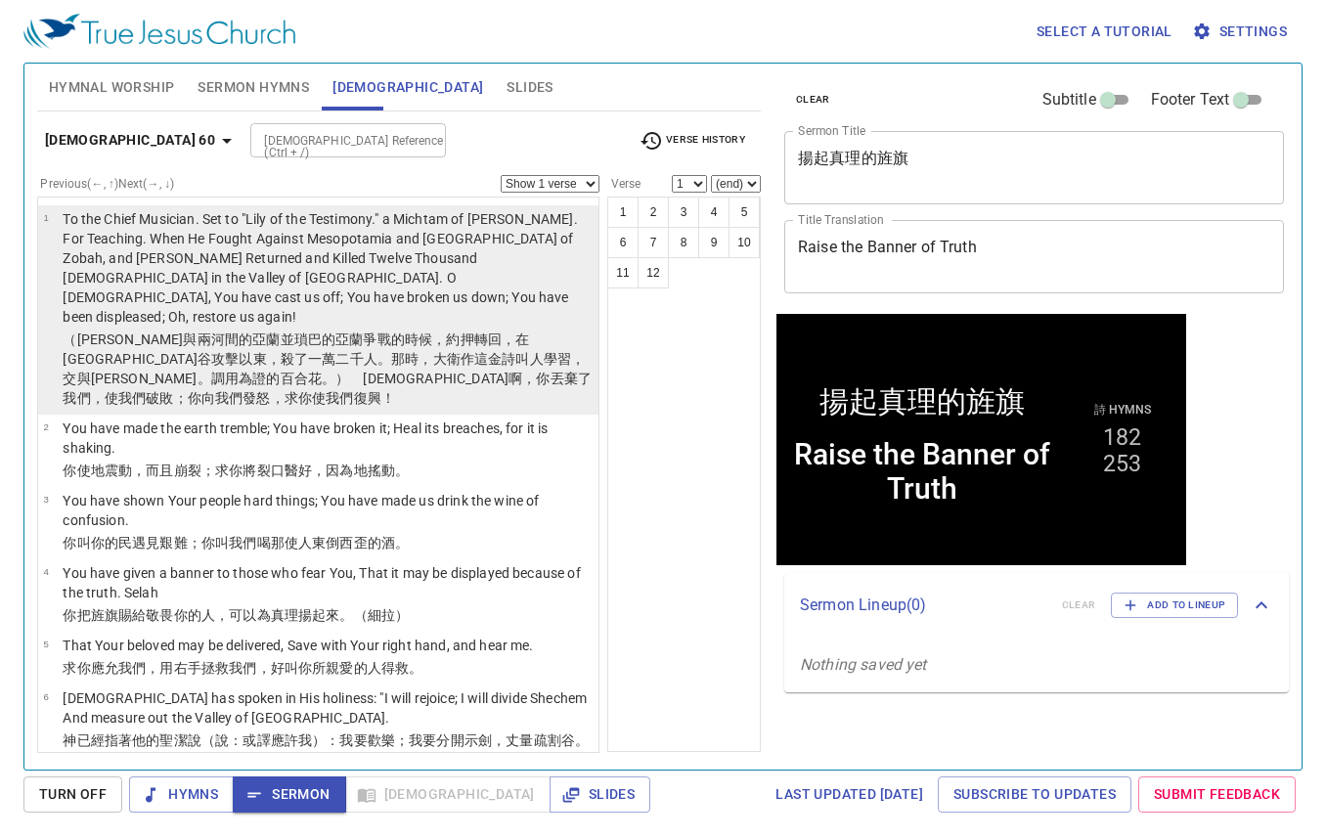
click at [312, 285] on p "To the Chief Musician. Set to "Lily of the Testimony." a Michtam of [PERSON_NAM…" at bounding box center [328, 267] width 530 height 117
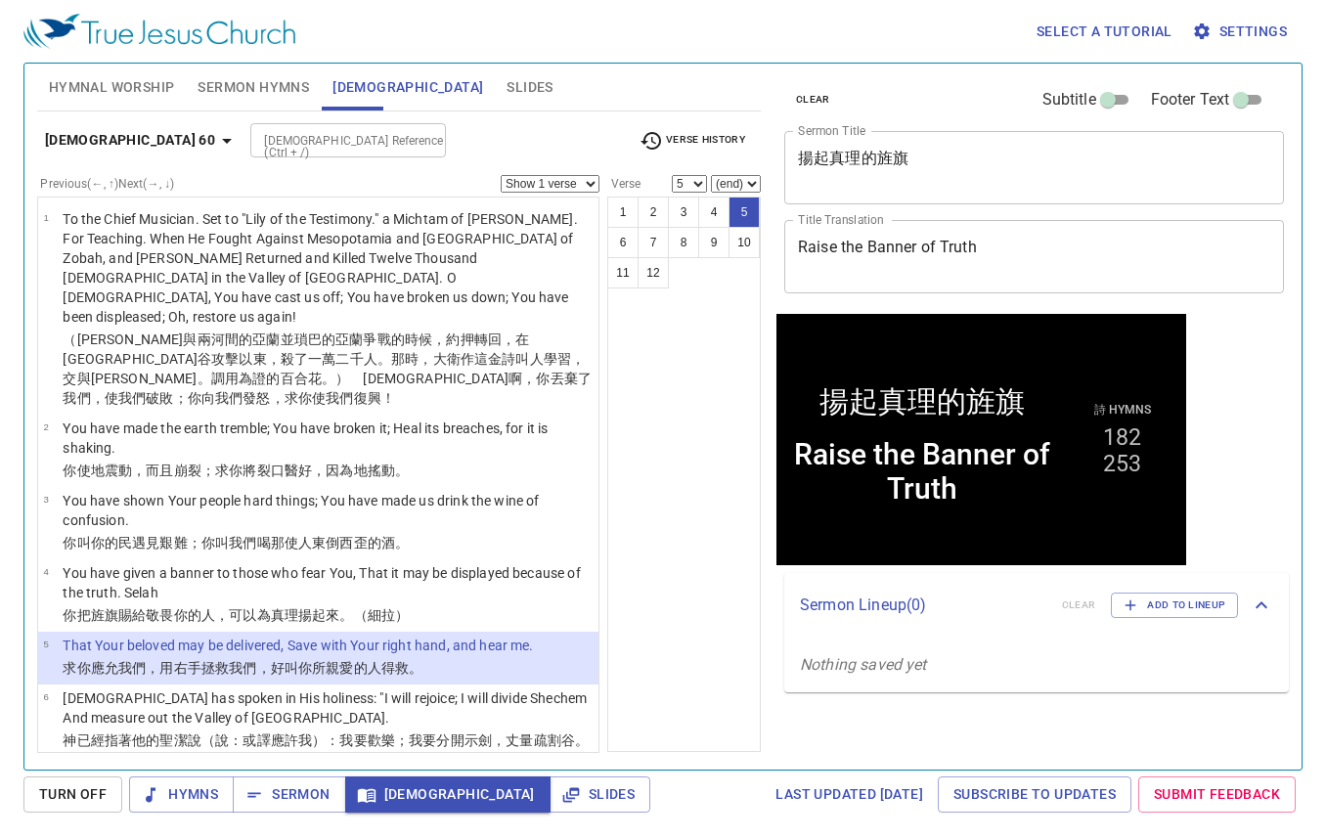
click at [558, 186] on select "Show 1 verse Show 2 verses Show 3 verses Show 4 verses Show 5 verses" at bounding box center [550, 184] width 99 height 18
click at [534, 114] on div "Psalm 60 Bible Reference (Ctrl + /) Bible Reference (Ctrl + /) Verse History Pr…" at bounding box center [398, 431] width 723 height 641
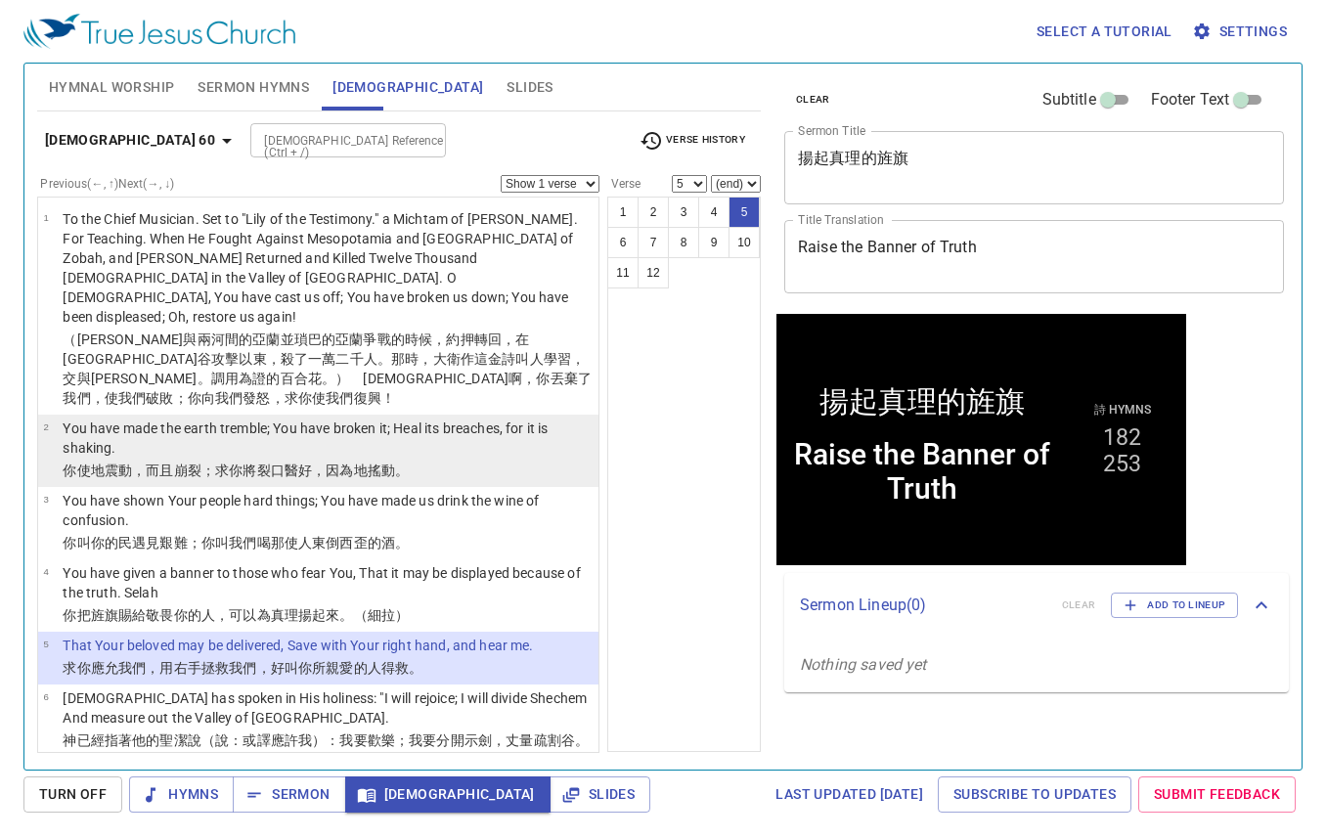
click at [338, 418] on p "You have made the earth tremble; You have broken it; Heal its breaches, for it …" at bounding box center [328, 437] width 530 height 39
select select "2"
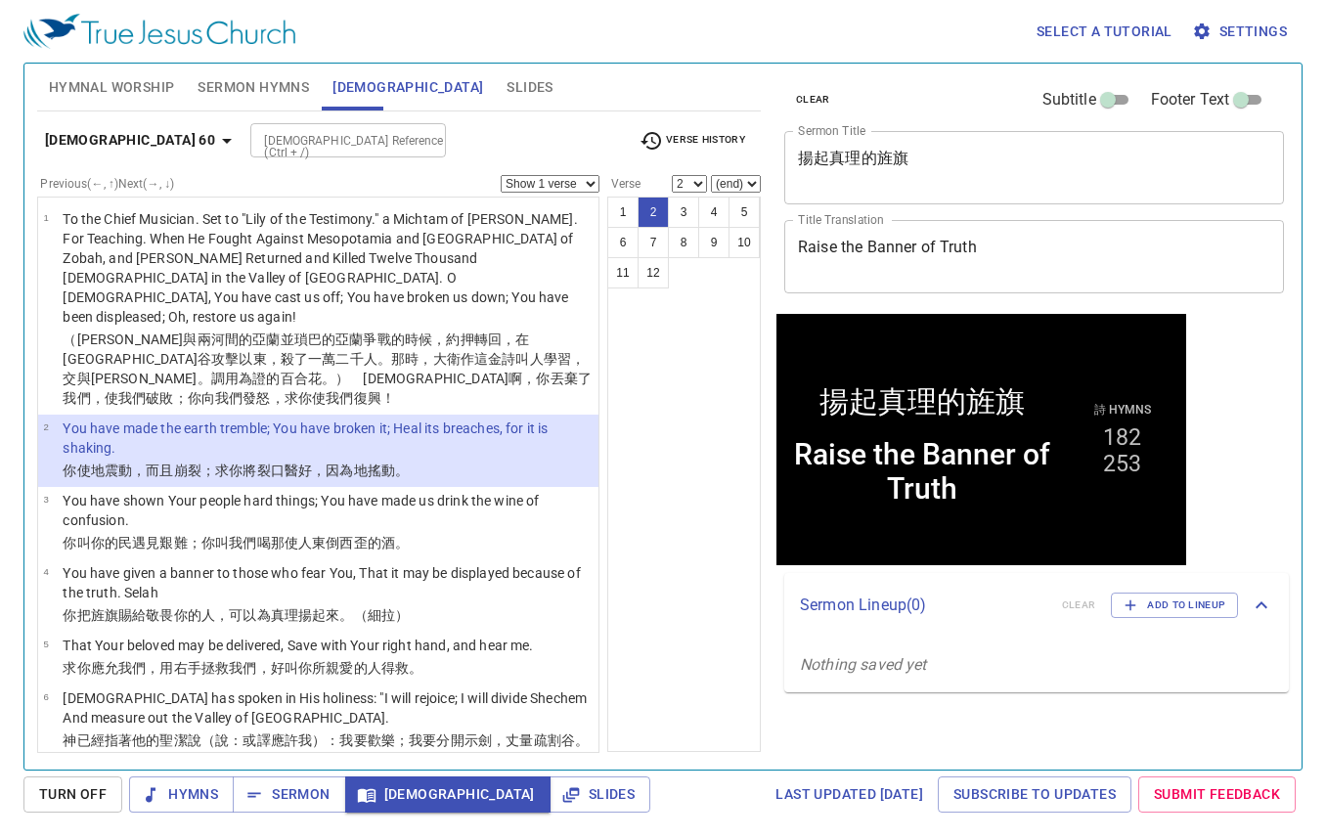
click at [556, 186] on select "Show 1 verse Show 2 verses Show 3 verses Show 4 verses Show 5 verses" at bounding box center [550, 184] width 99 height 18
select select "2"
click at [501, 175] on select "Show 1 verse Show 2 verses Show 3 verses Show 4 verses Show 5 verses" at bounding box center [550, 184] width 99 height 18
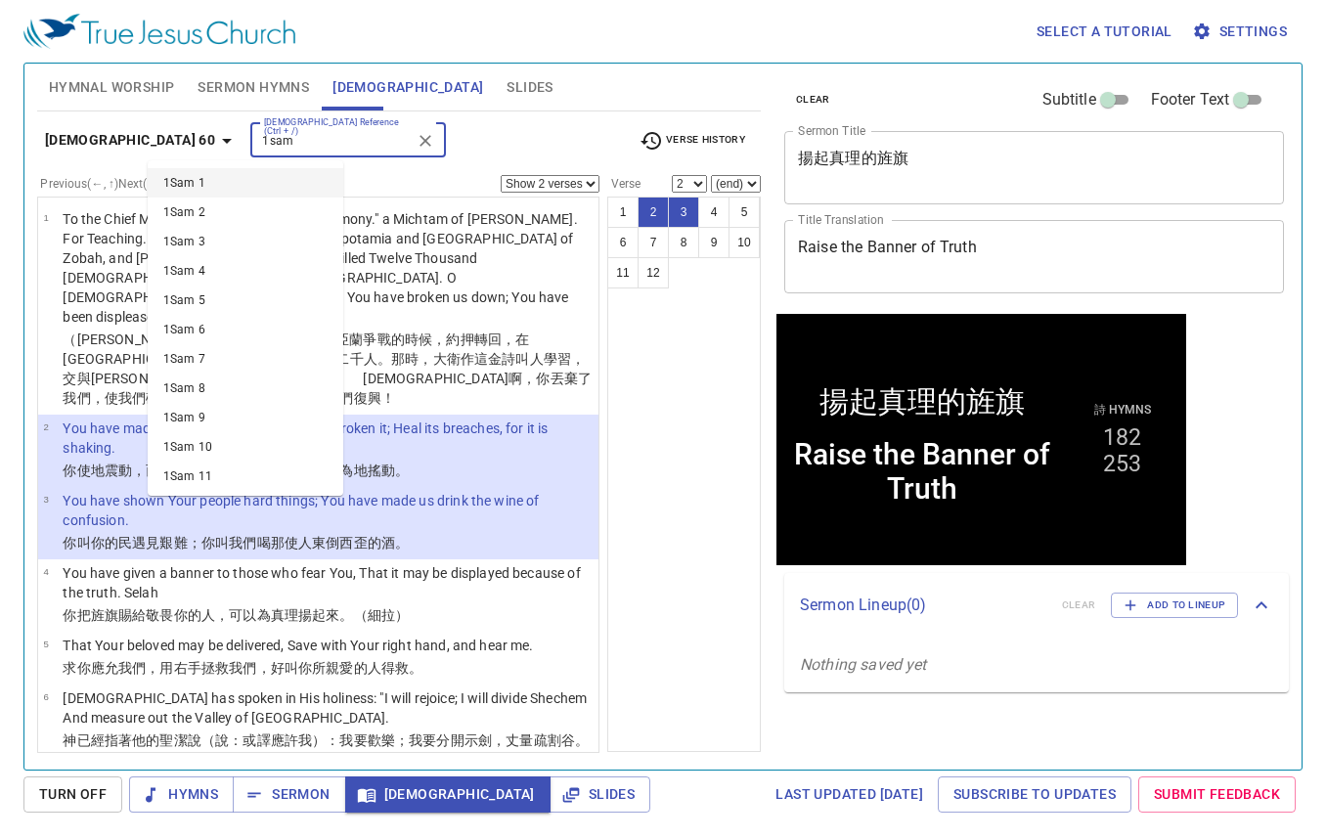
type input "1sam"
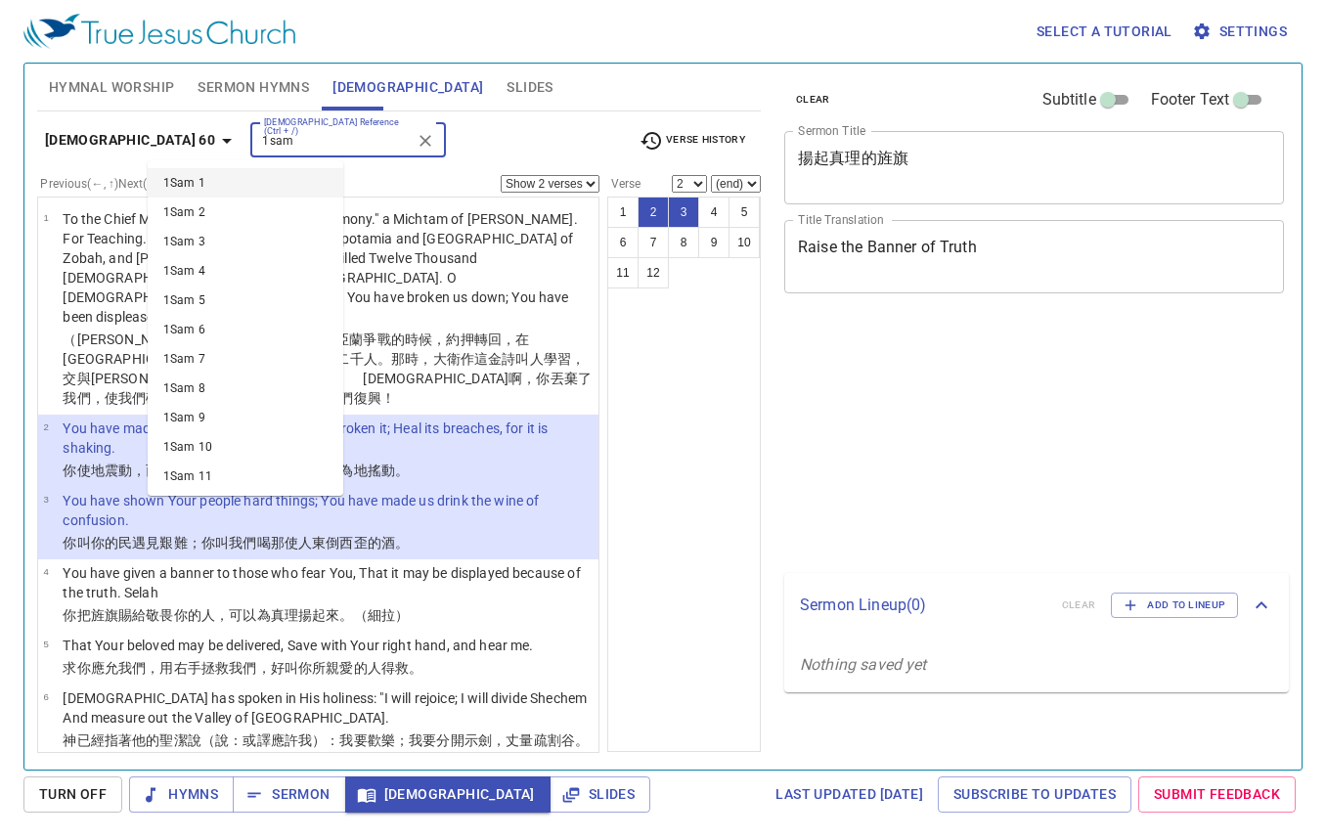
select select "2"
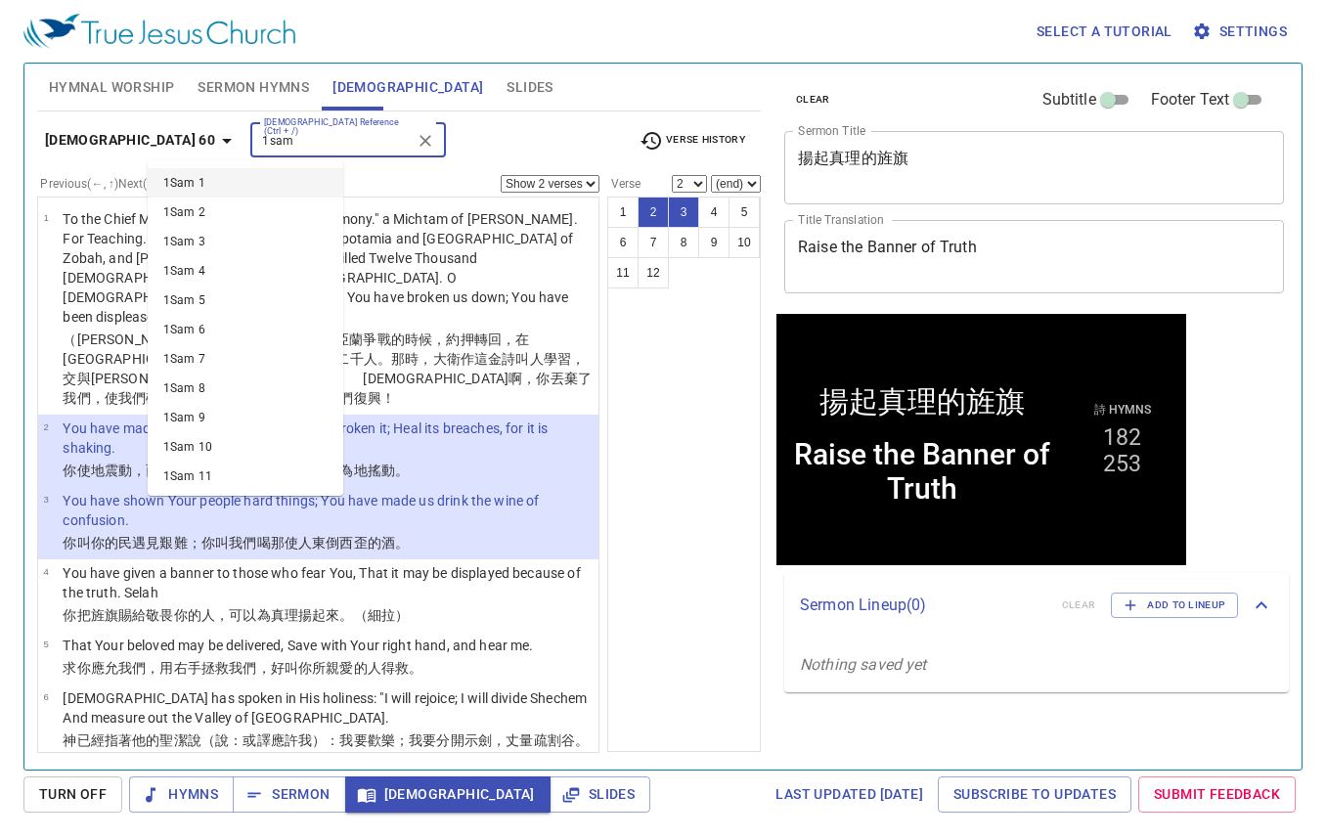
type input "sam"
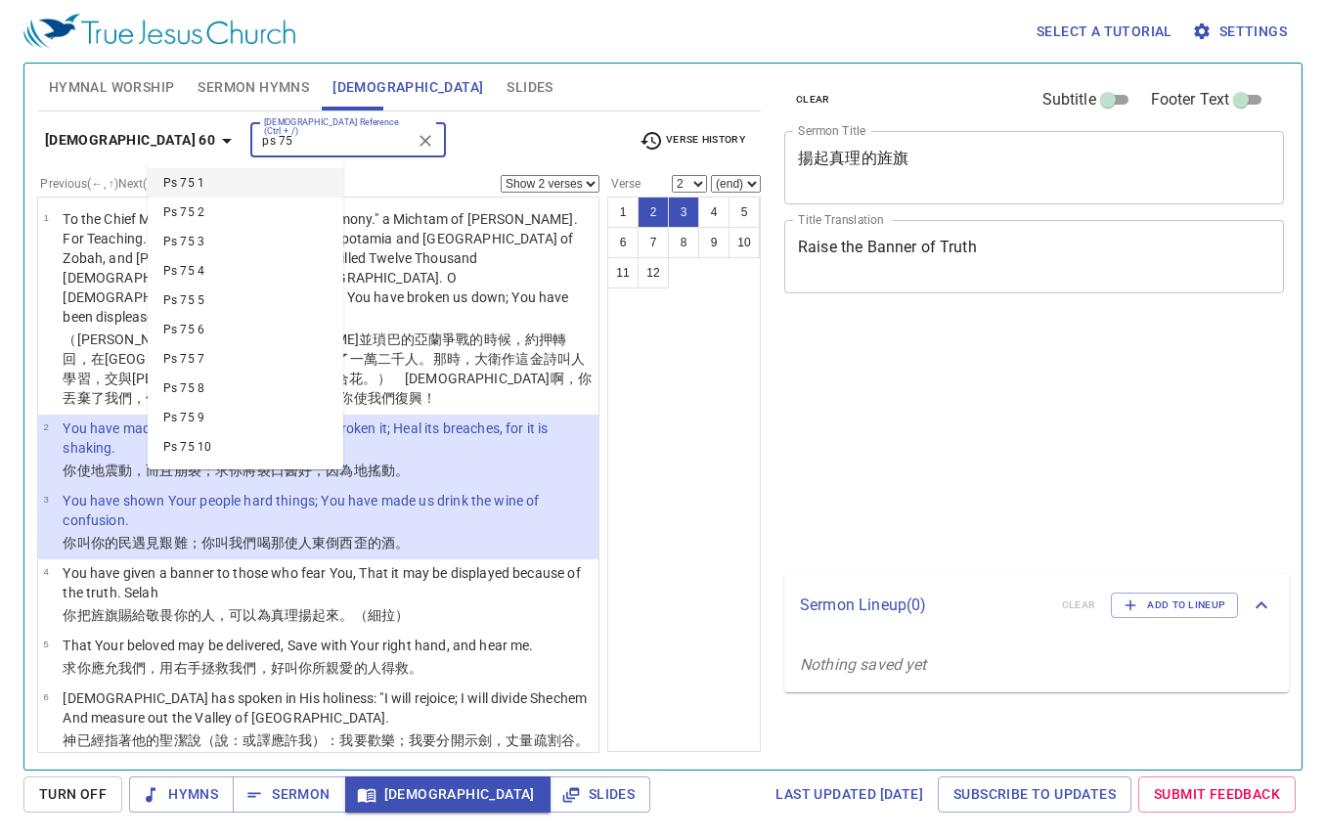
select select "2"
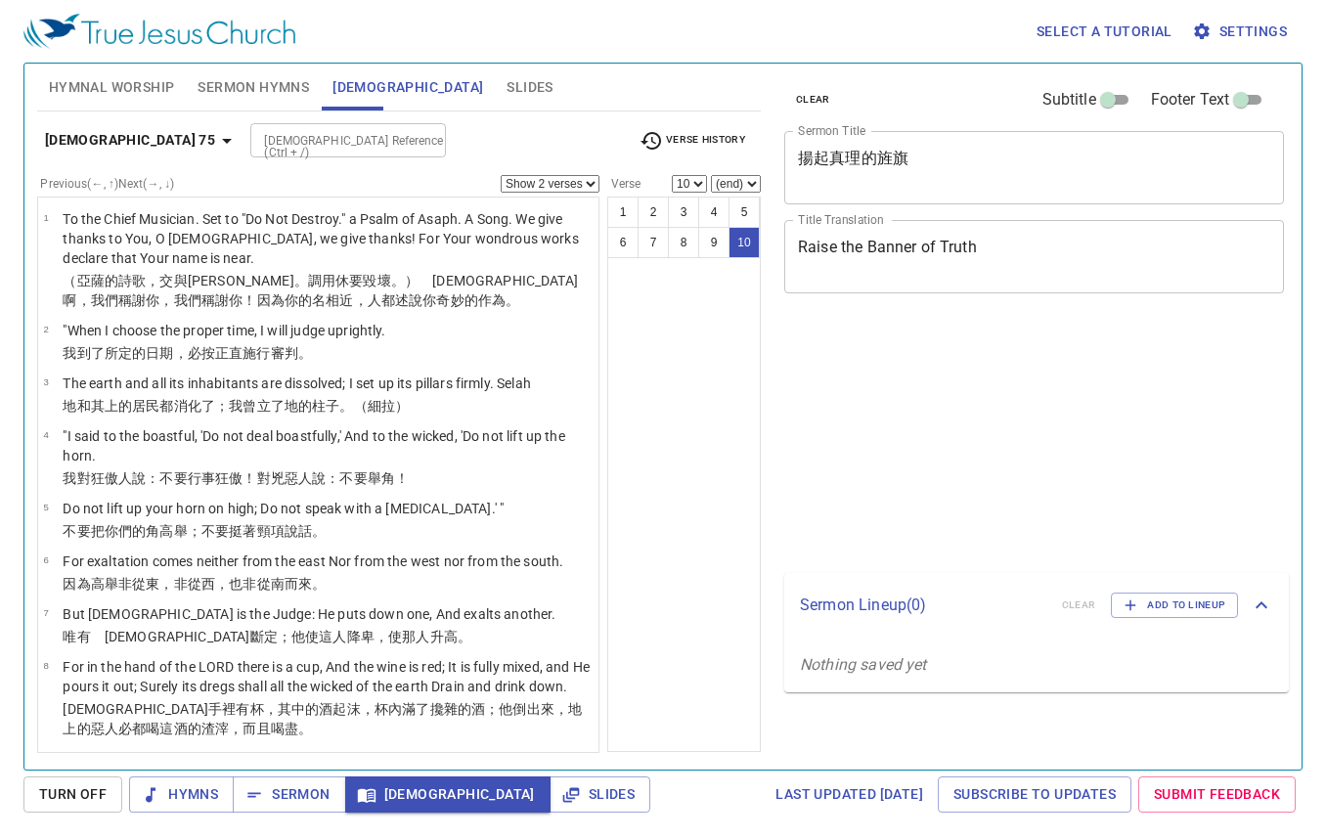
select select "2"
select select "10"
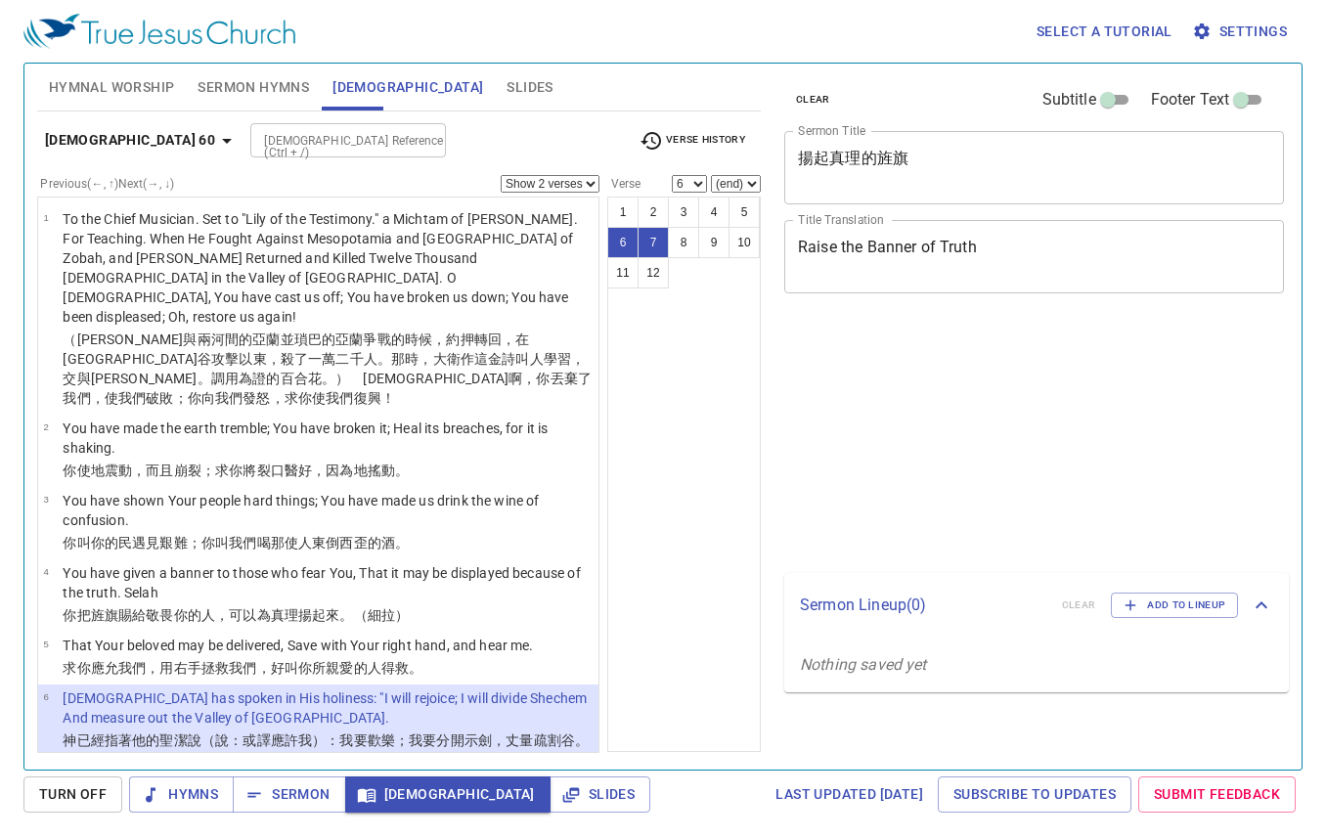
select select "2"
select select "6"
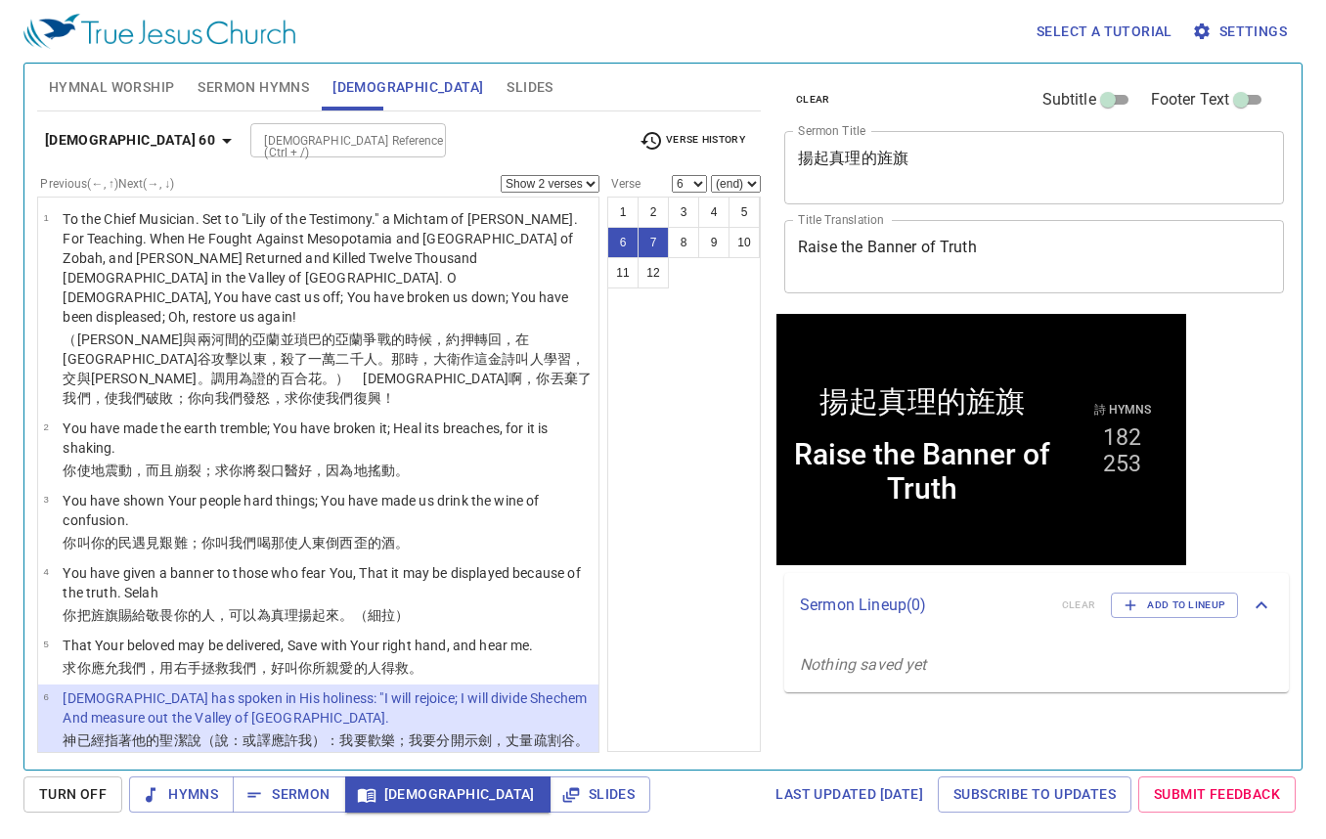
scroll to position [367, 0]
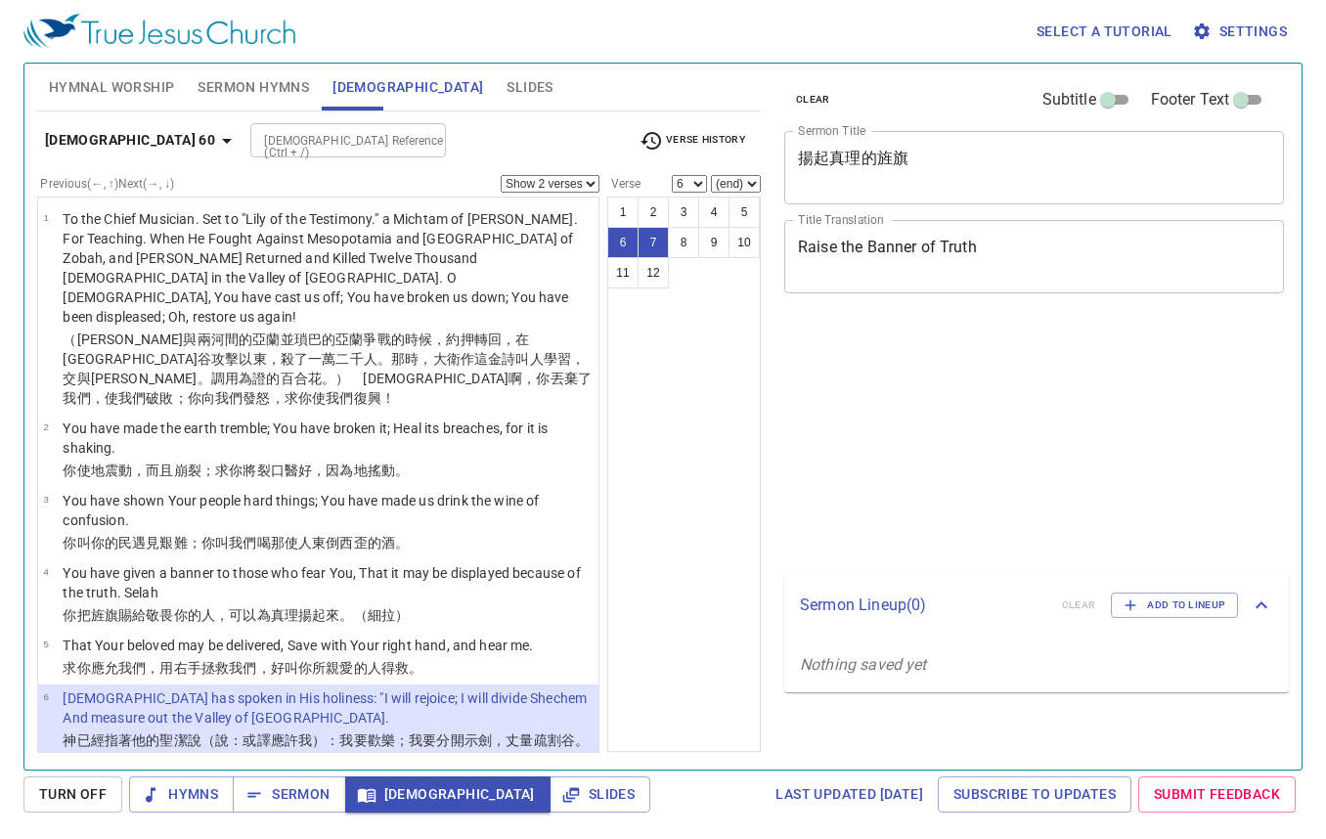
select select "2"
select select "6"
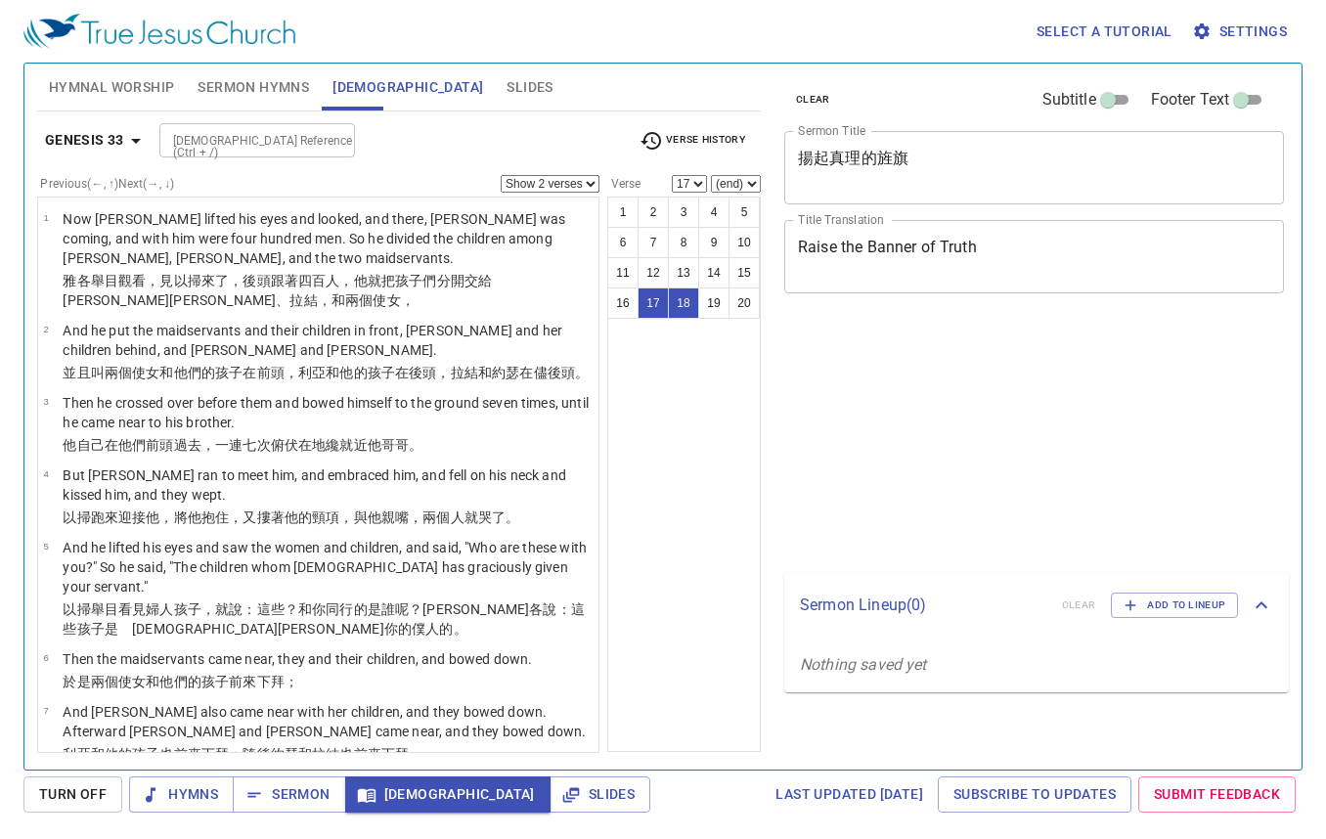
select select "2"
select select "17"
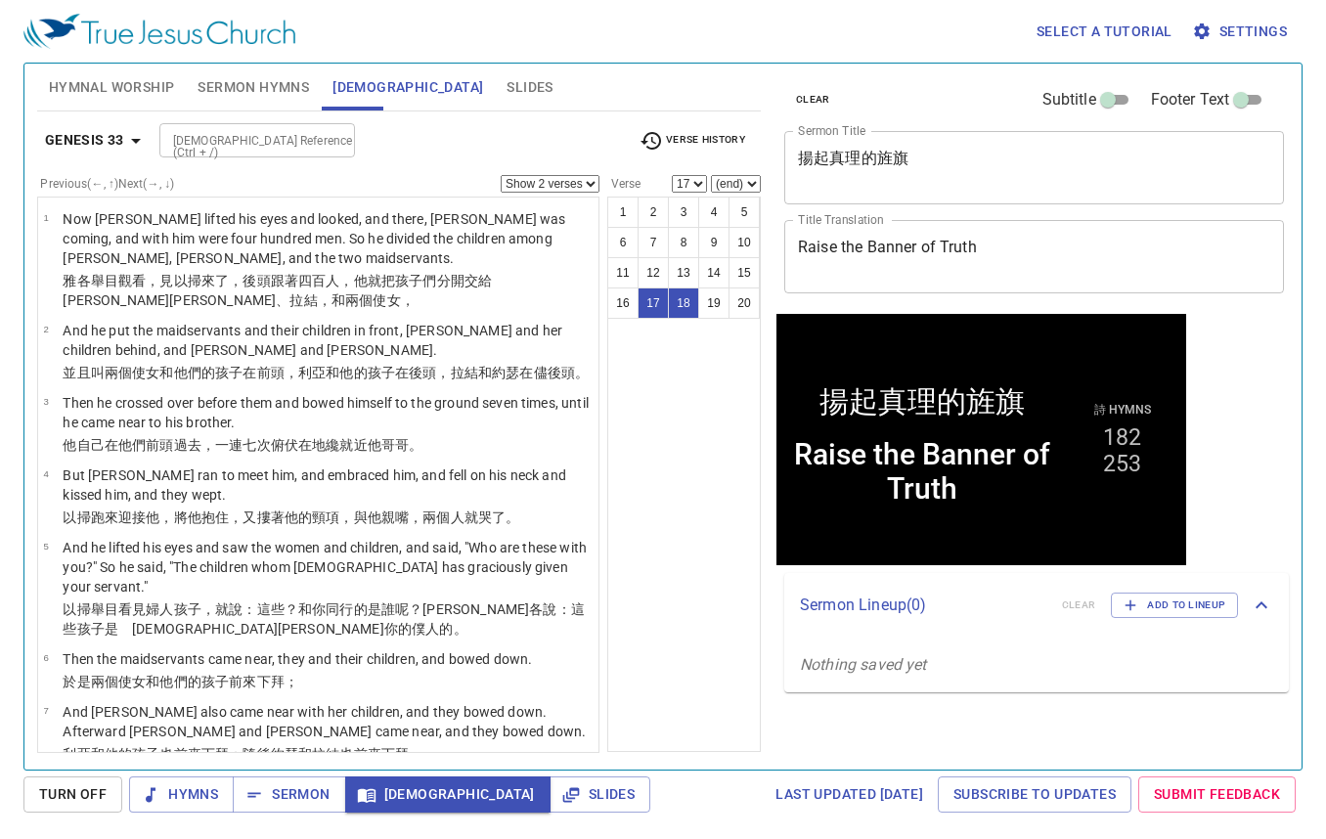
scroll to position [1018, 0]
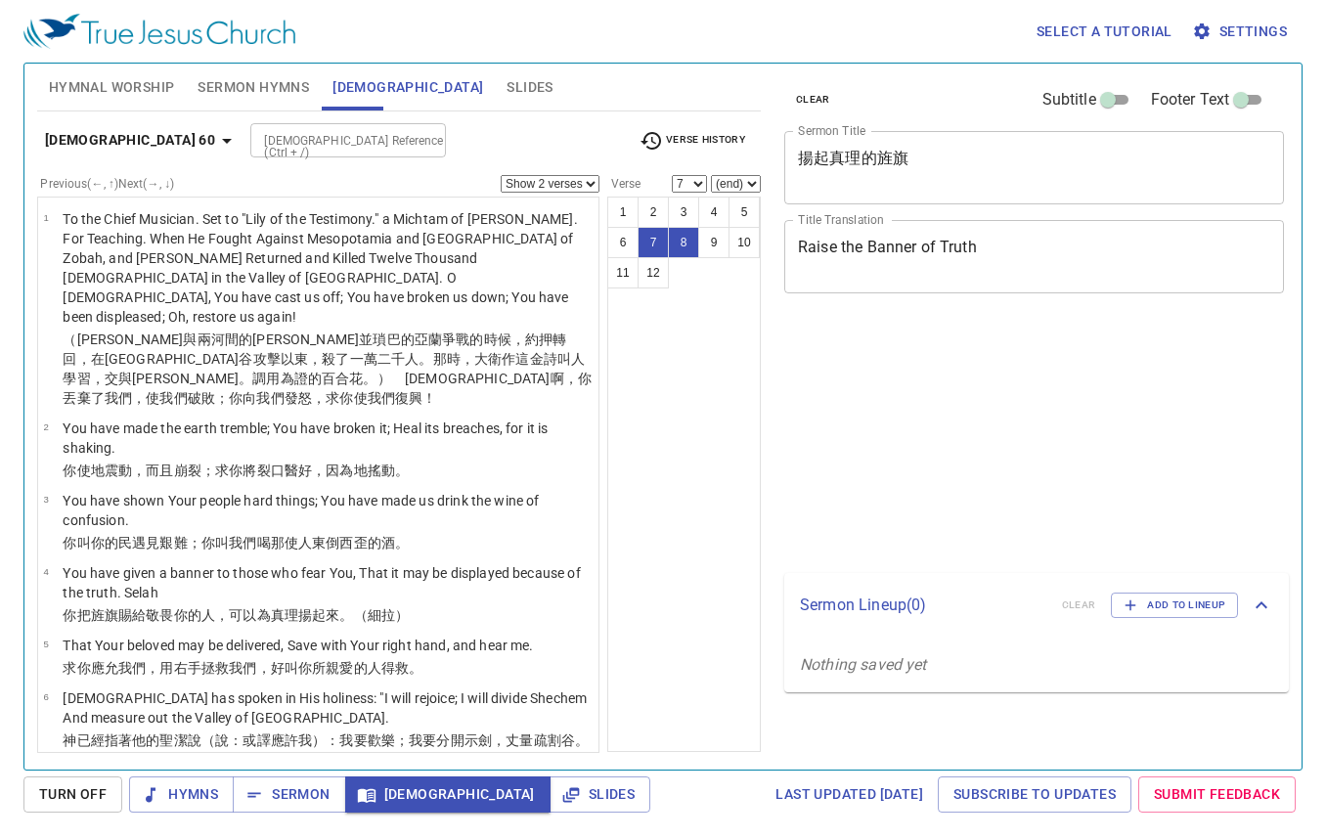
select select "2"
select select "7"
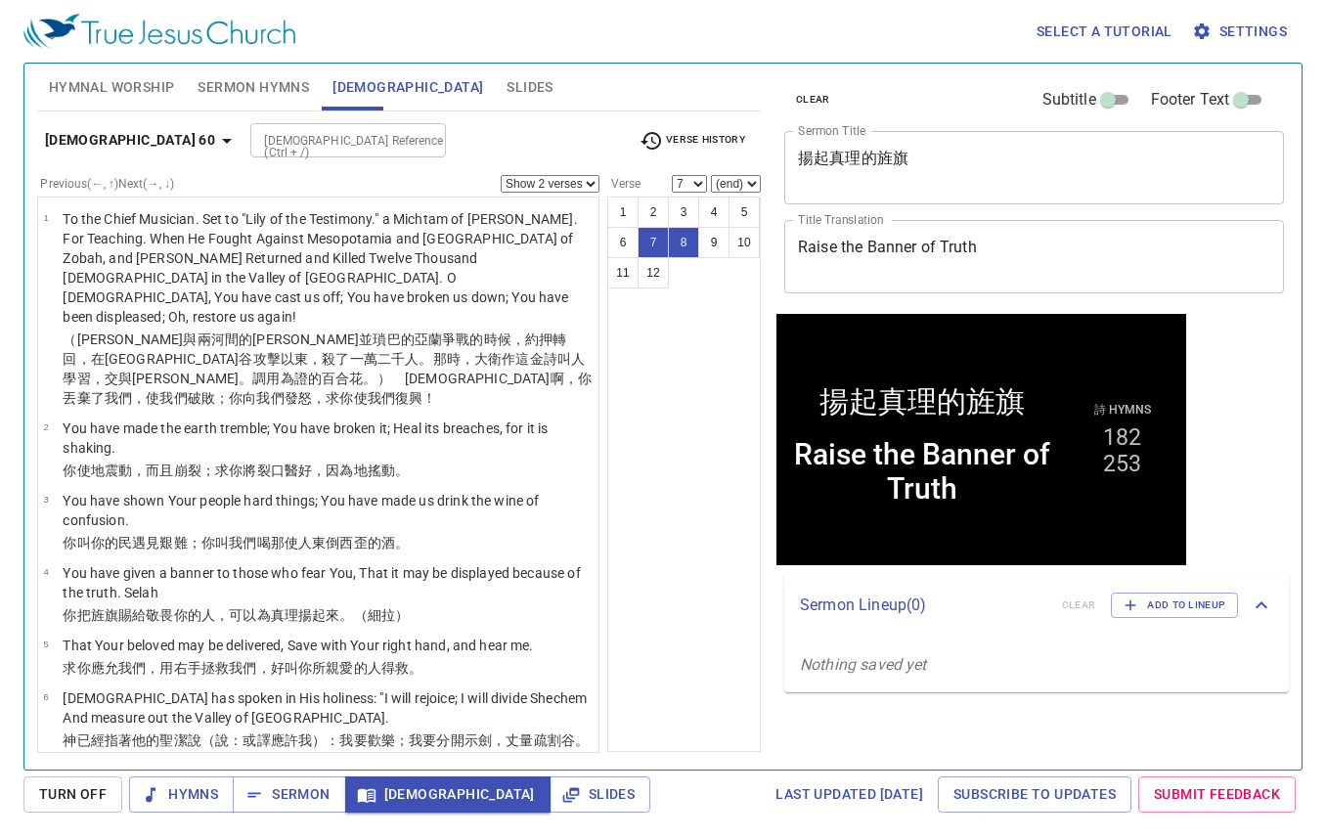
scroll to position [367, 0]
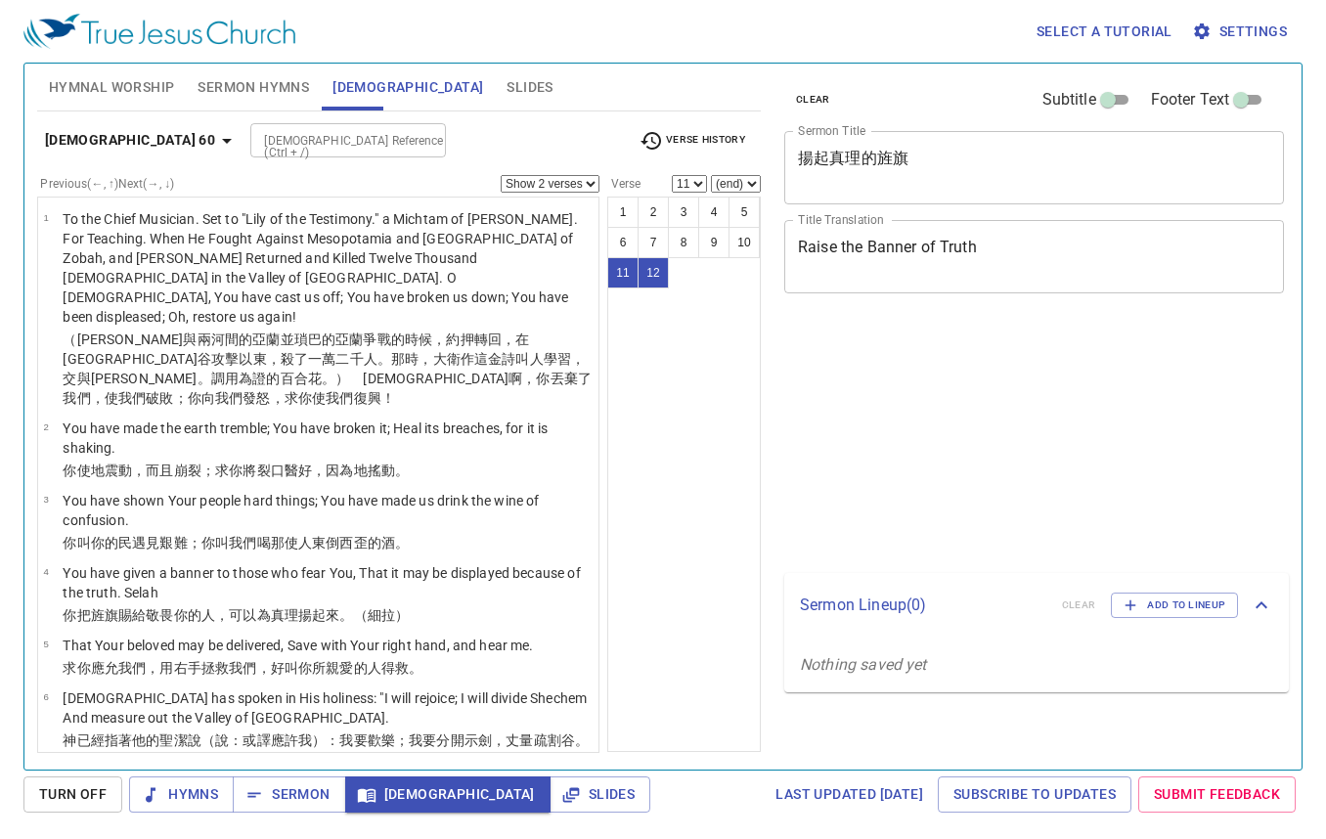
select select "2"
select select "11"
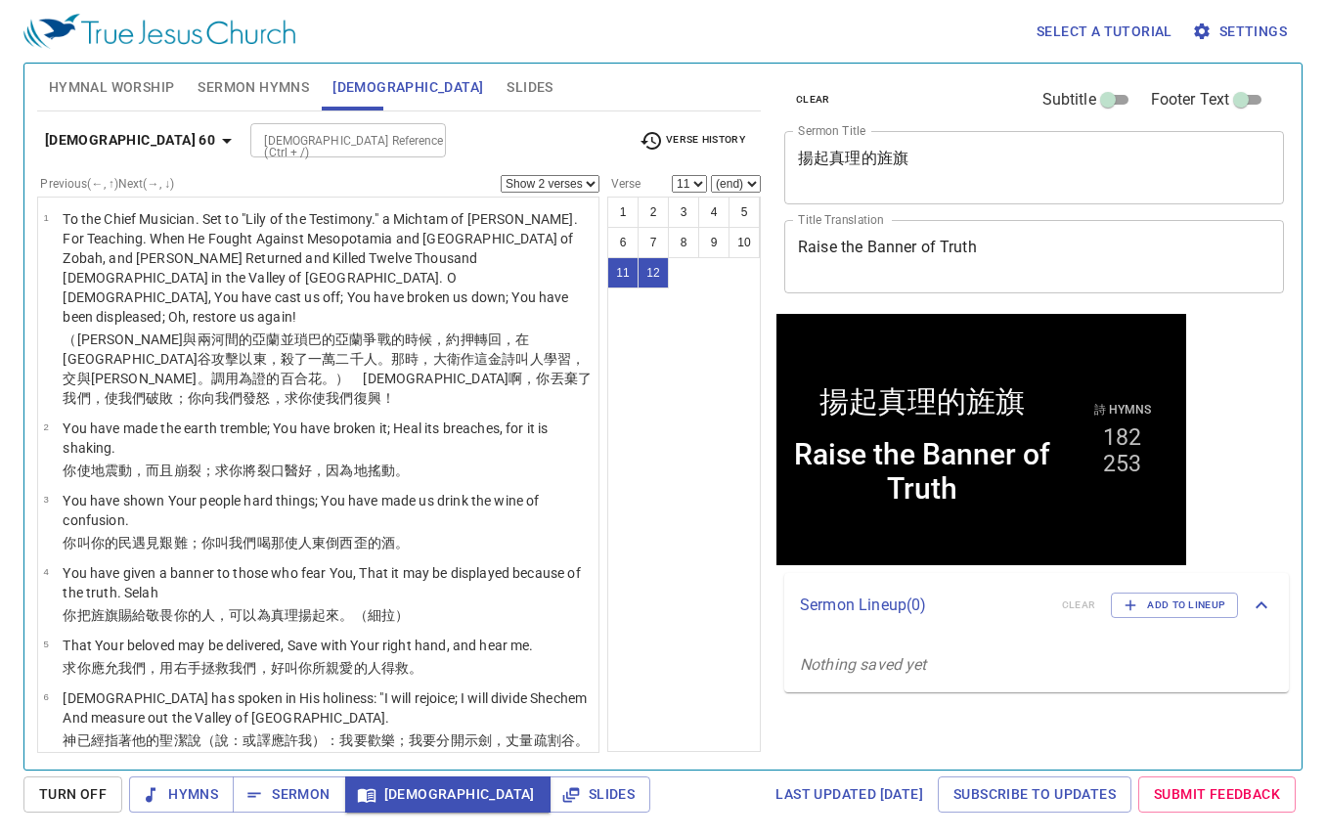
scroll to position [367, 0]
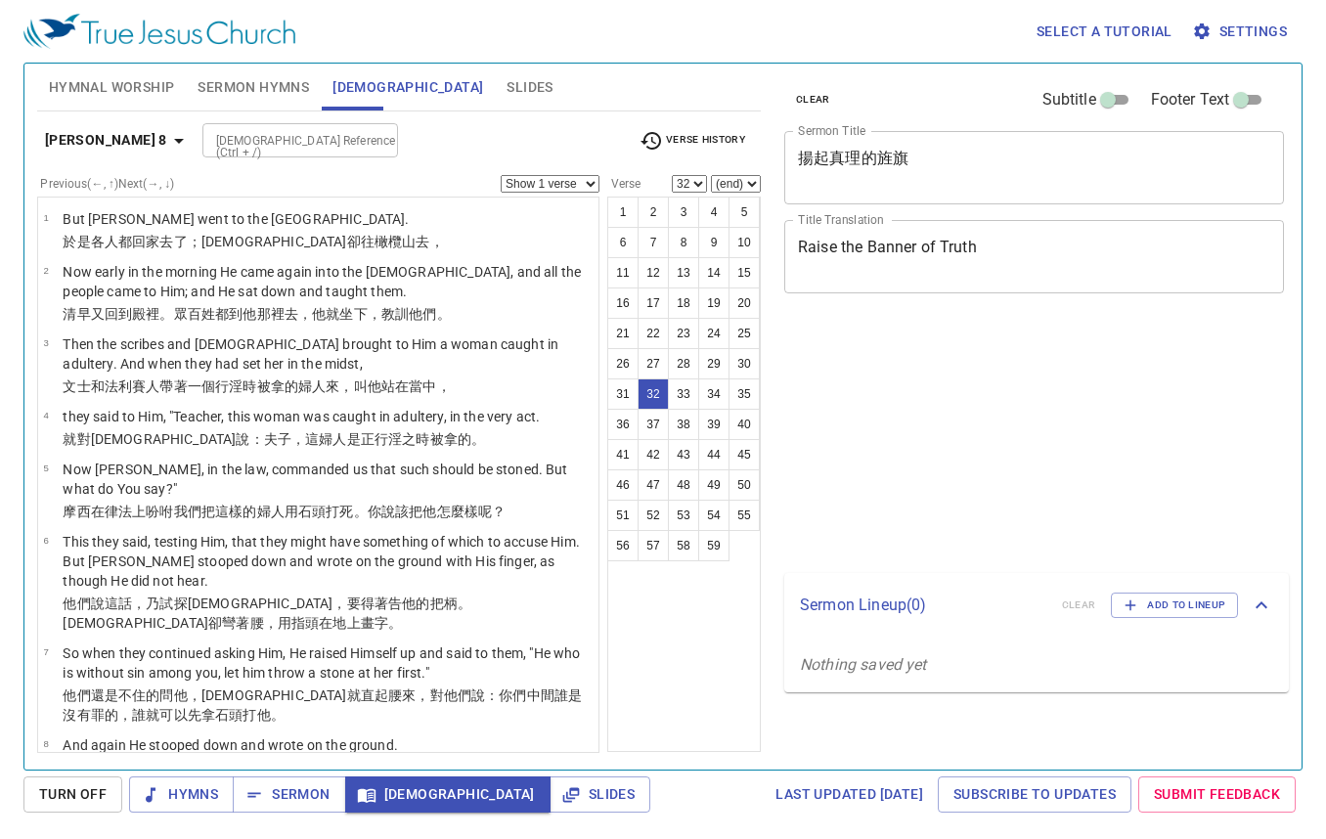
select select "32"
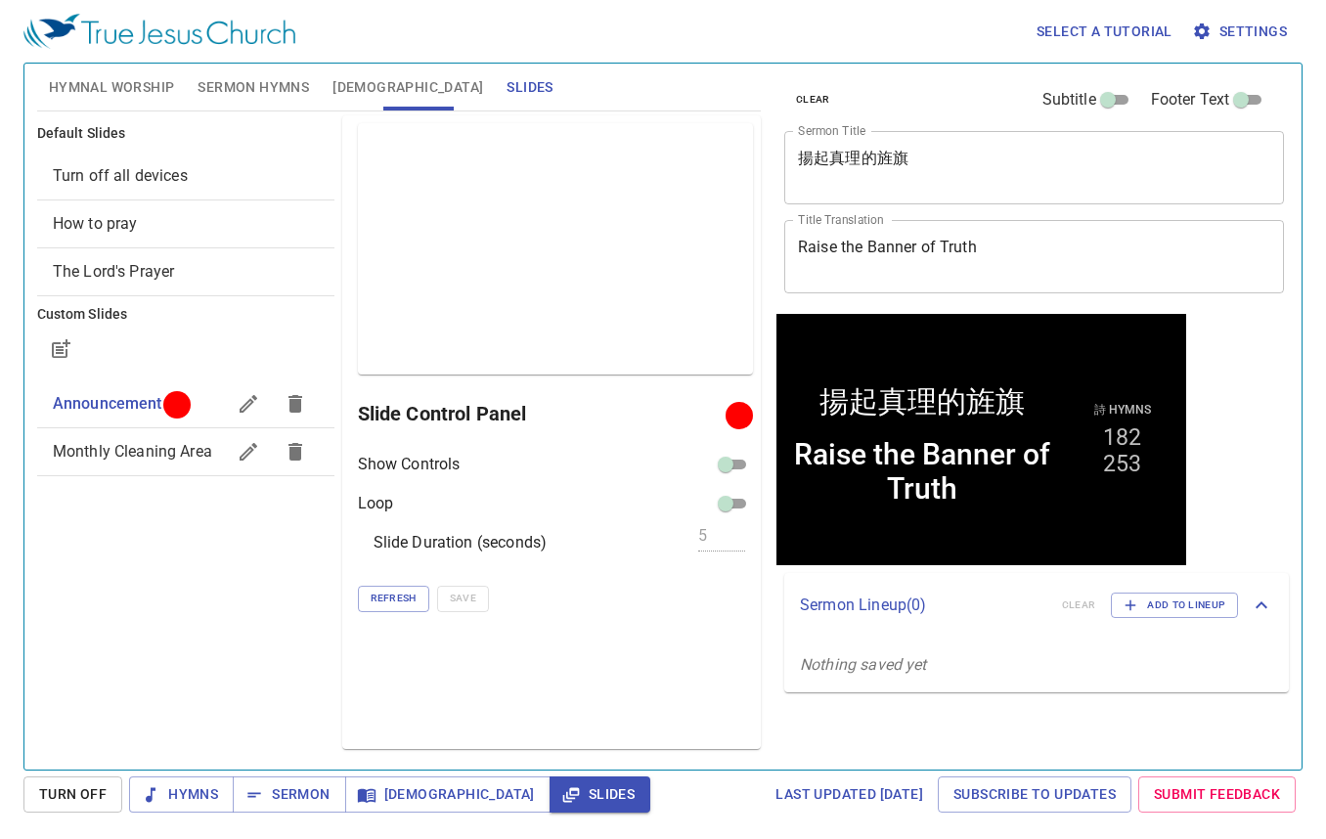
click at [115, 458] on span "Monthly Cleaning Area" at bounding box center [132, 451] width 159 height 19
click at [721, 415] on span "Project" at bounding box center [706, 414] width 64 height 24
